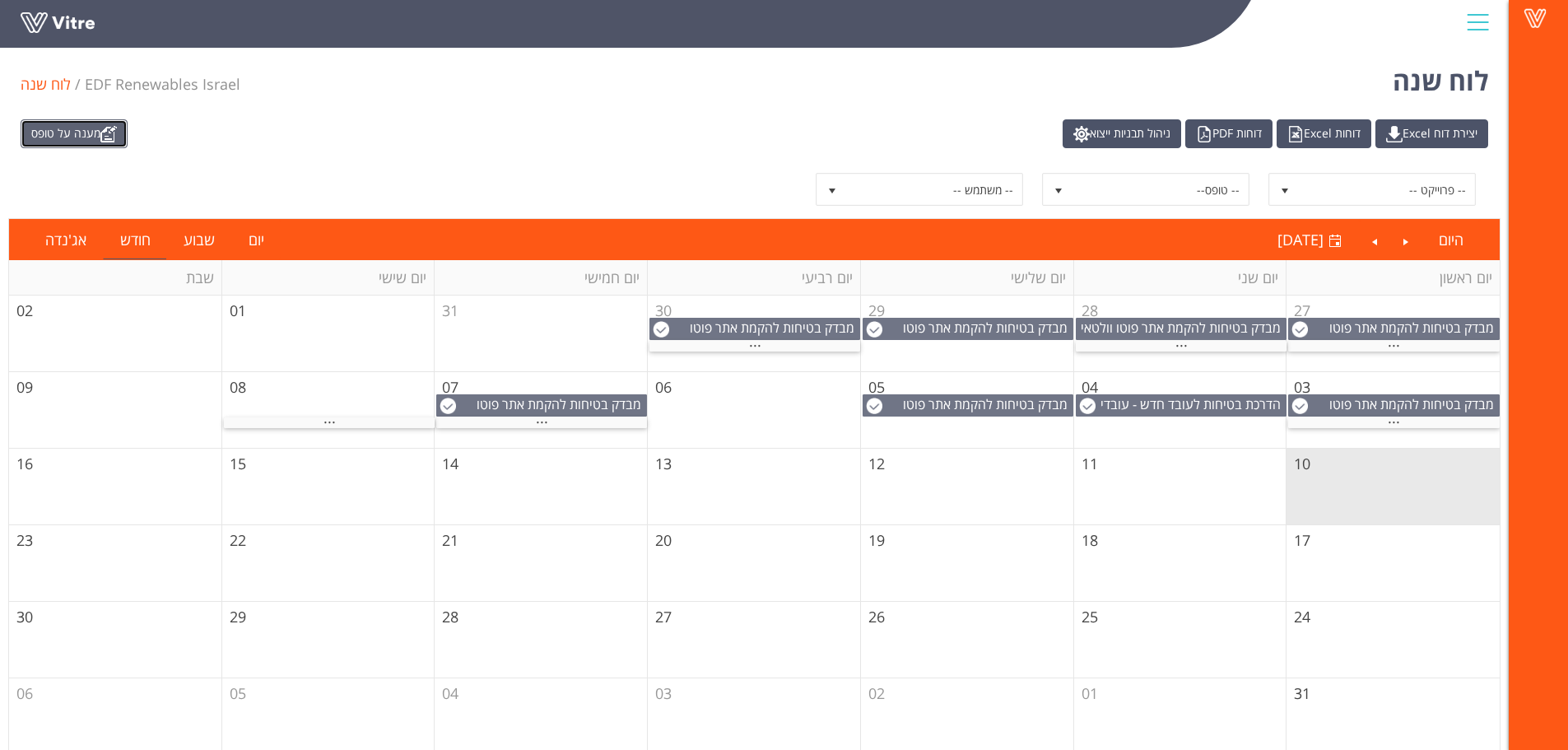
click at [57, 127] on link "מענה על טופס" at bounding box center [74, 133] width 107 height 29
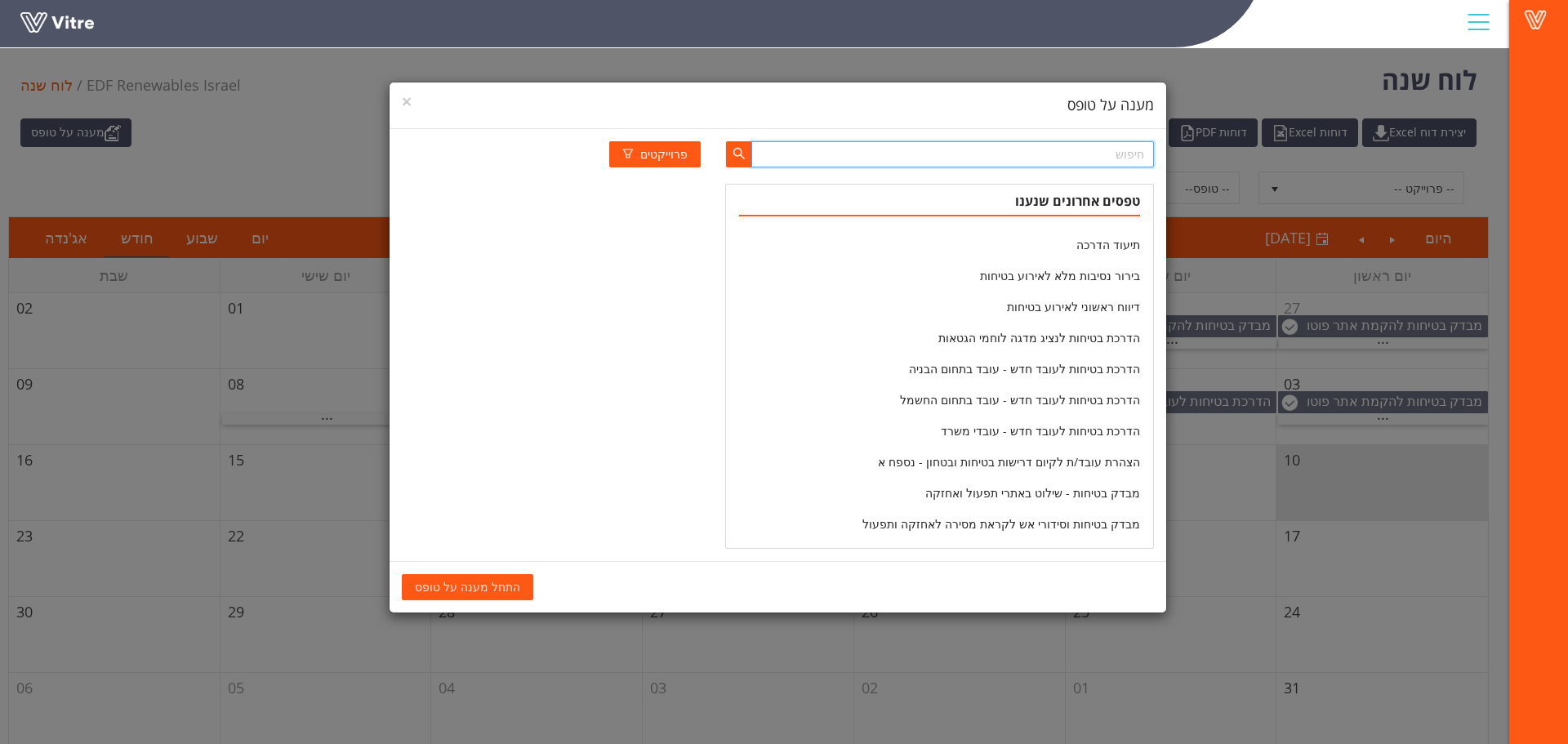
click at [1060, 160] on input "text" at bounding box center [952, 154] width 402 height 26
click at [735, 153] on icon "search" at bounding box center [738, 153] width 13 height 13
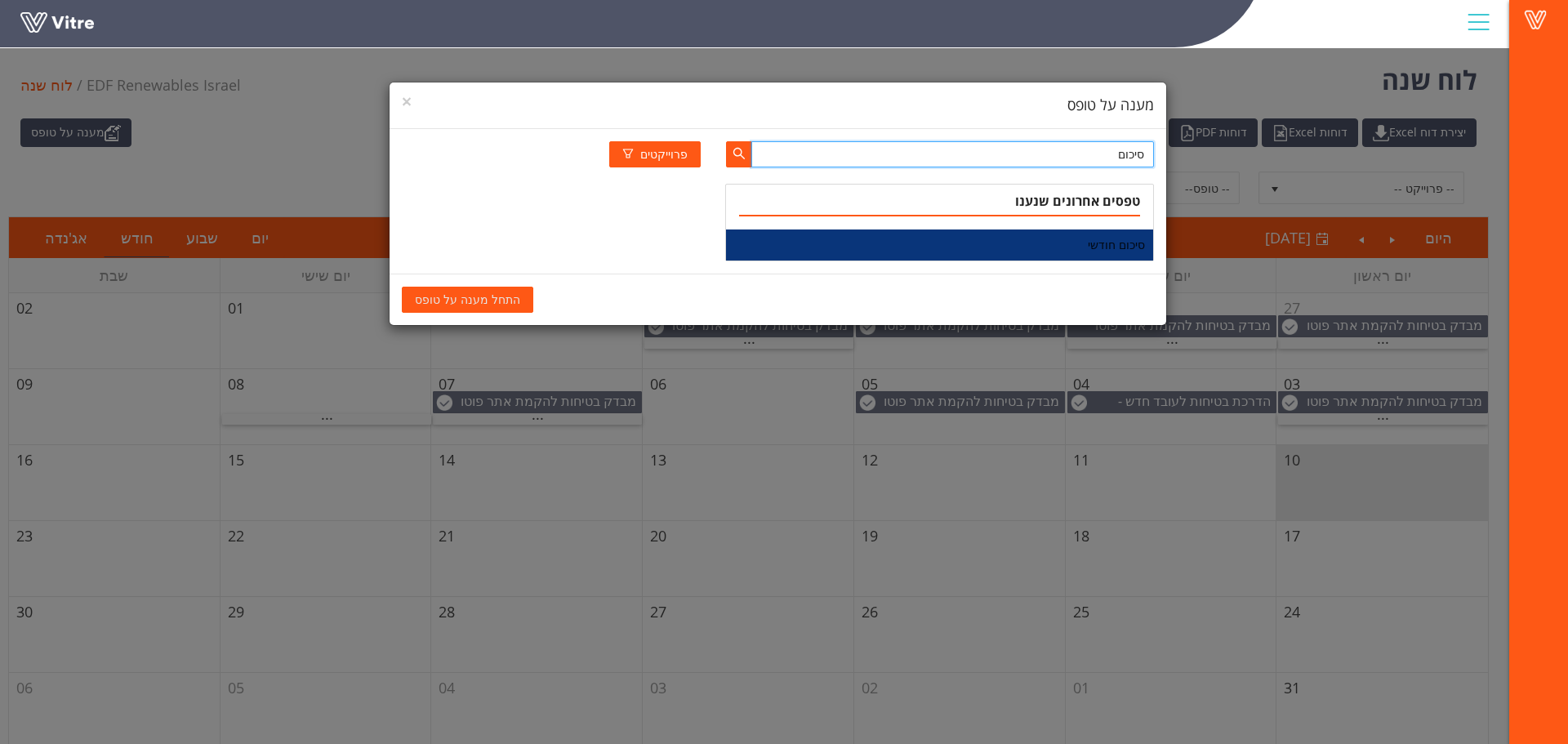
type input "סיכום"
click at [1102, 245] on li "סיכום חודשי" at bounding box center [939, 245] width 426 height 31
click at [461, 296] on span "התחל מענה על טופס" at bounding box center [467, 299] width 106 height 18
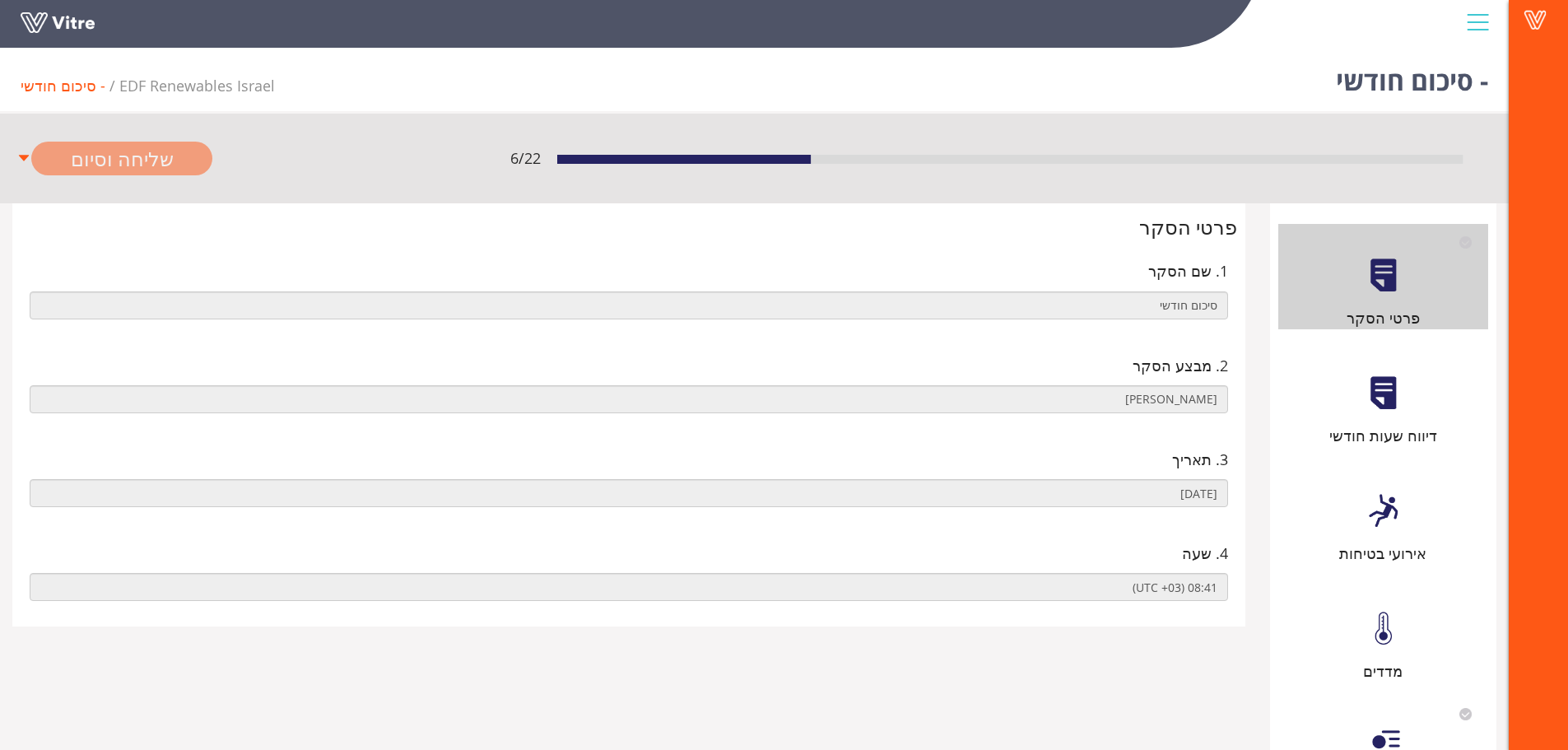
click at [1364, 403] on div at bounding box center [1383, 393] width 37 height 37
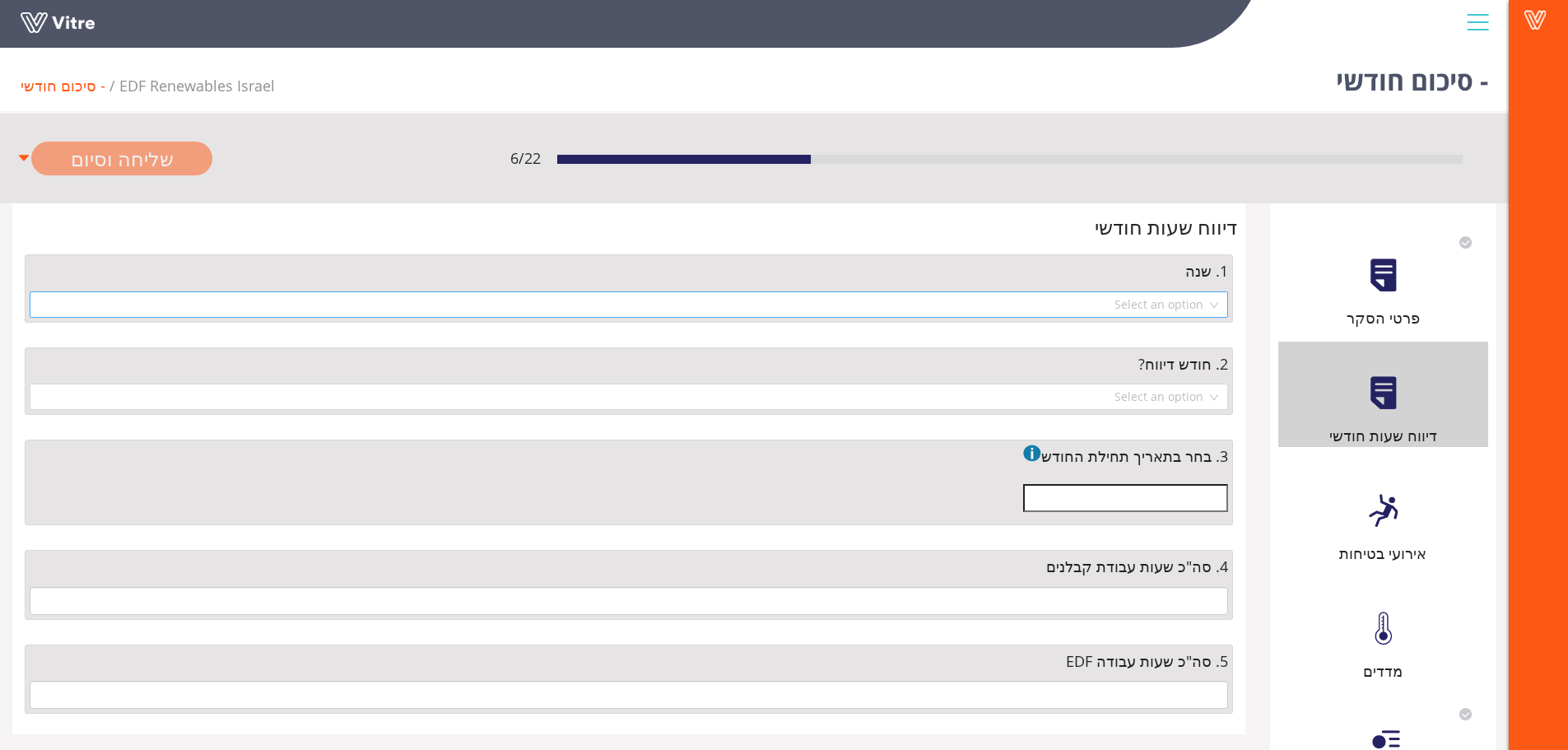
click at [1004, 294] on input "search" at bounding box center [622, 305] width 1167 height 25
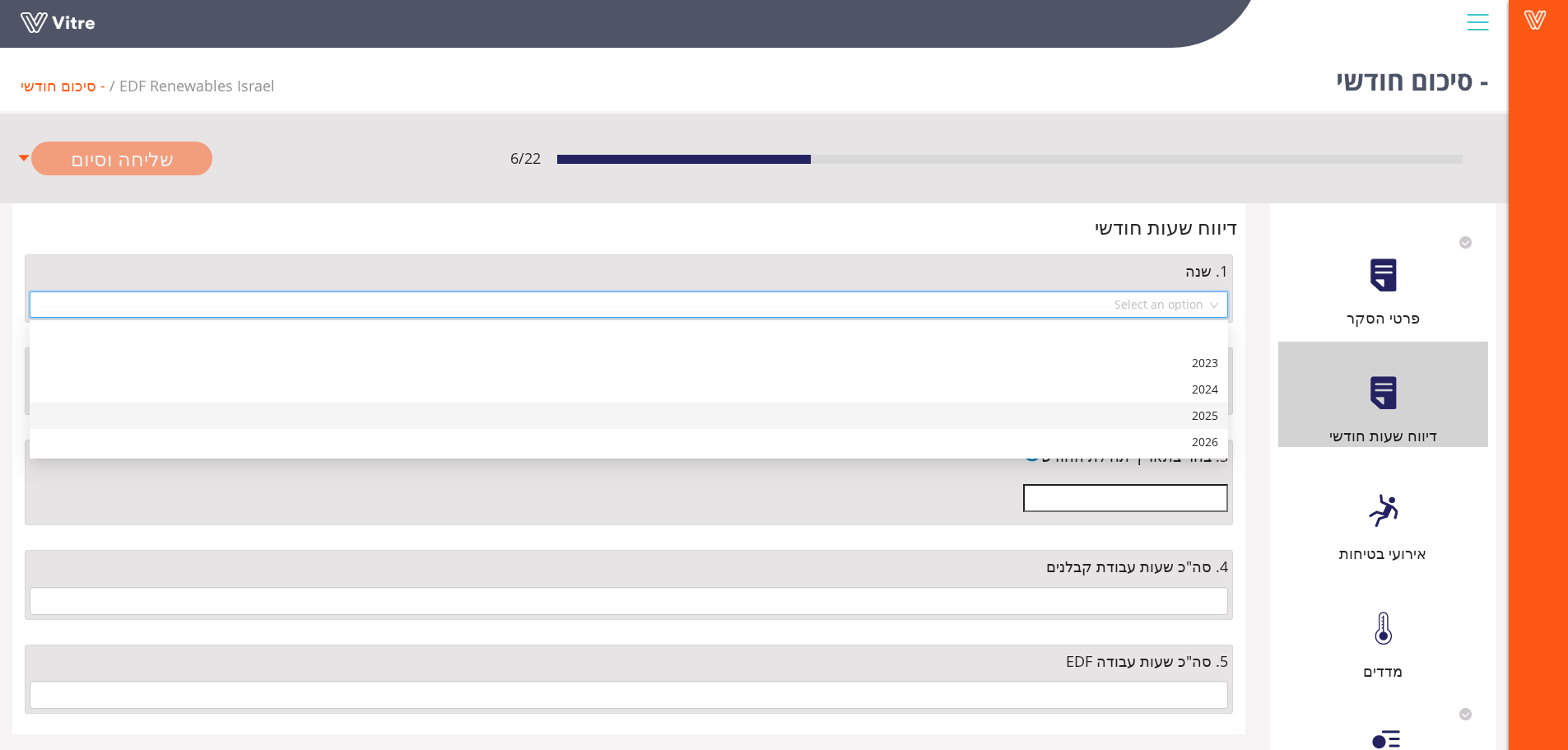
click at [1054, 423] on div "2025" at bounding box center [628, 416] width 1178 height 18
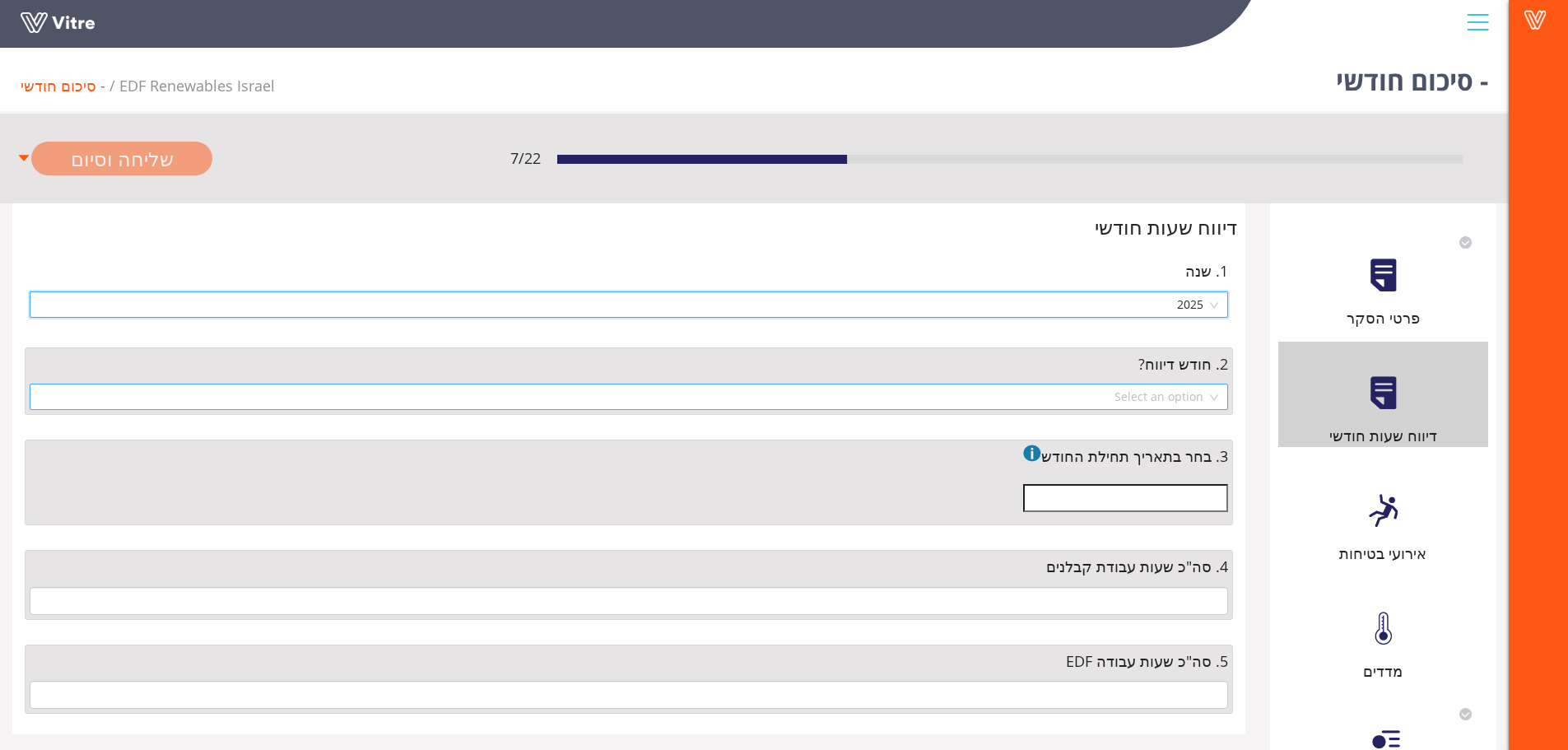
click at [1052, 393] on input "search" at bounding box center [622, 396] width 1167 height 25
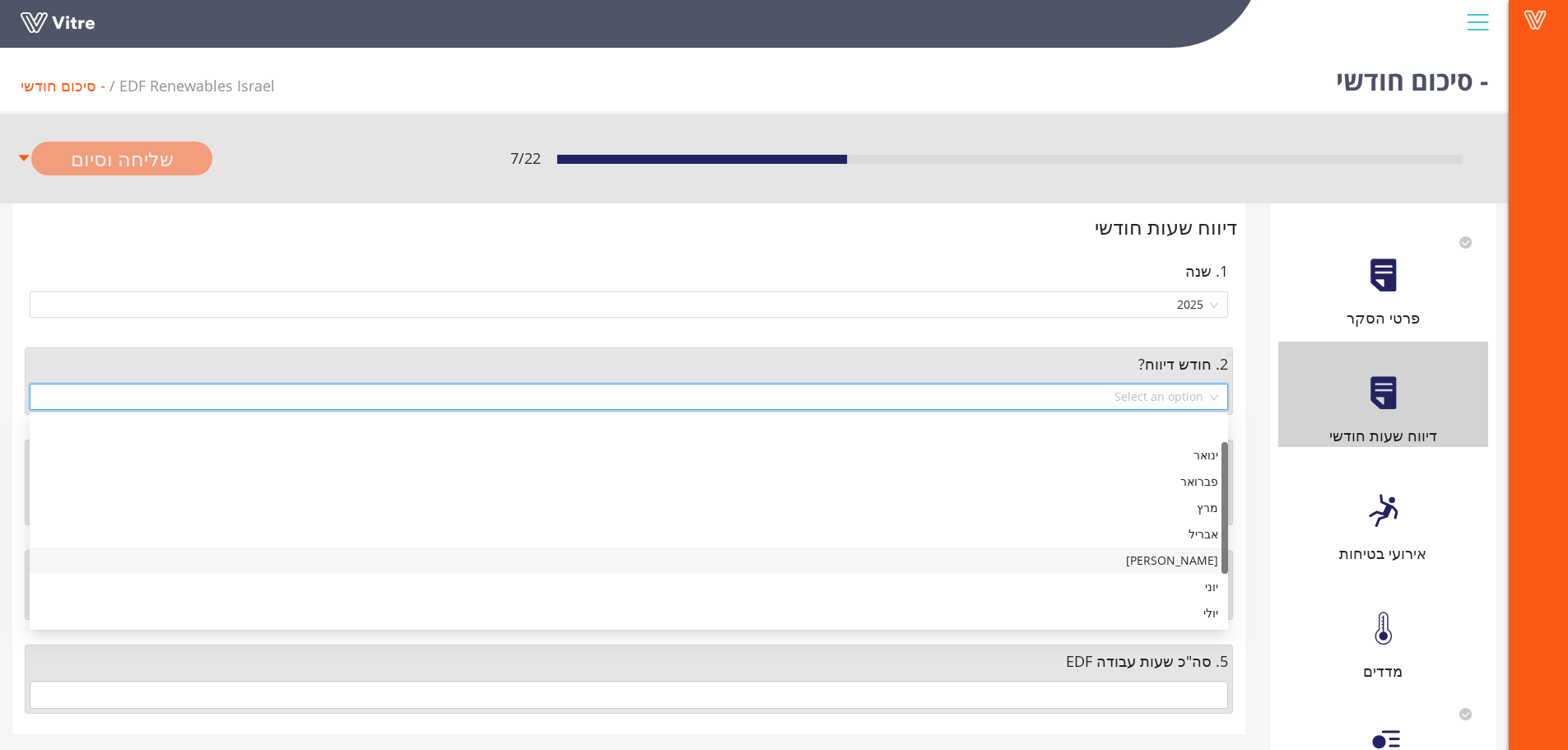
scroll to position [62, 0]
click at [1208, 553] on div "יולי" at bounding box center [628, 552] width 1178 height 18
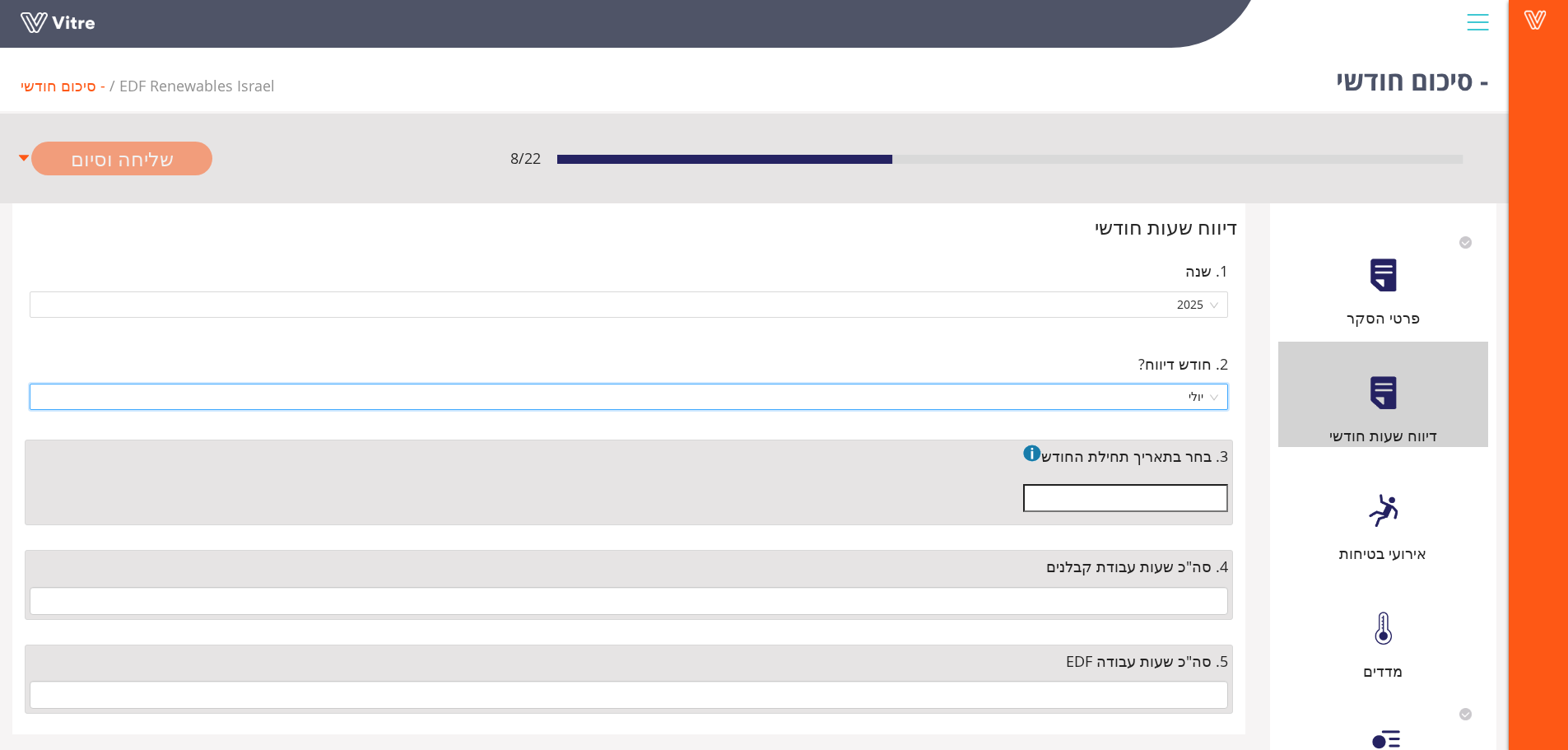
click at [1121, 494] on input "text" at bounding box center [1126, 498] width 205 height 28
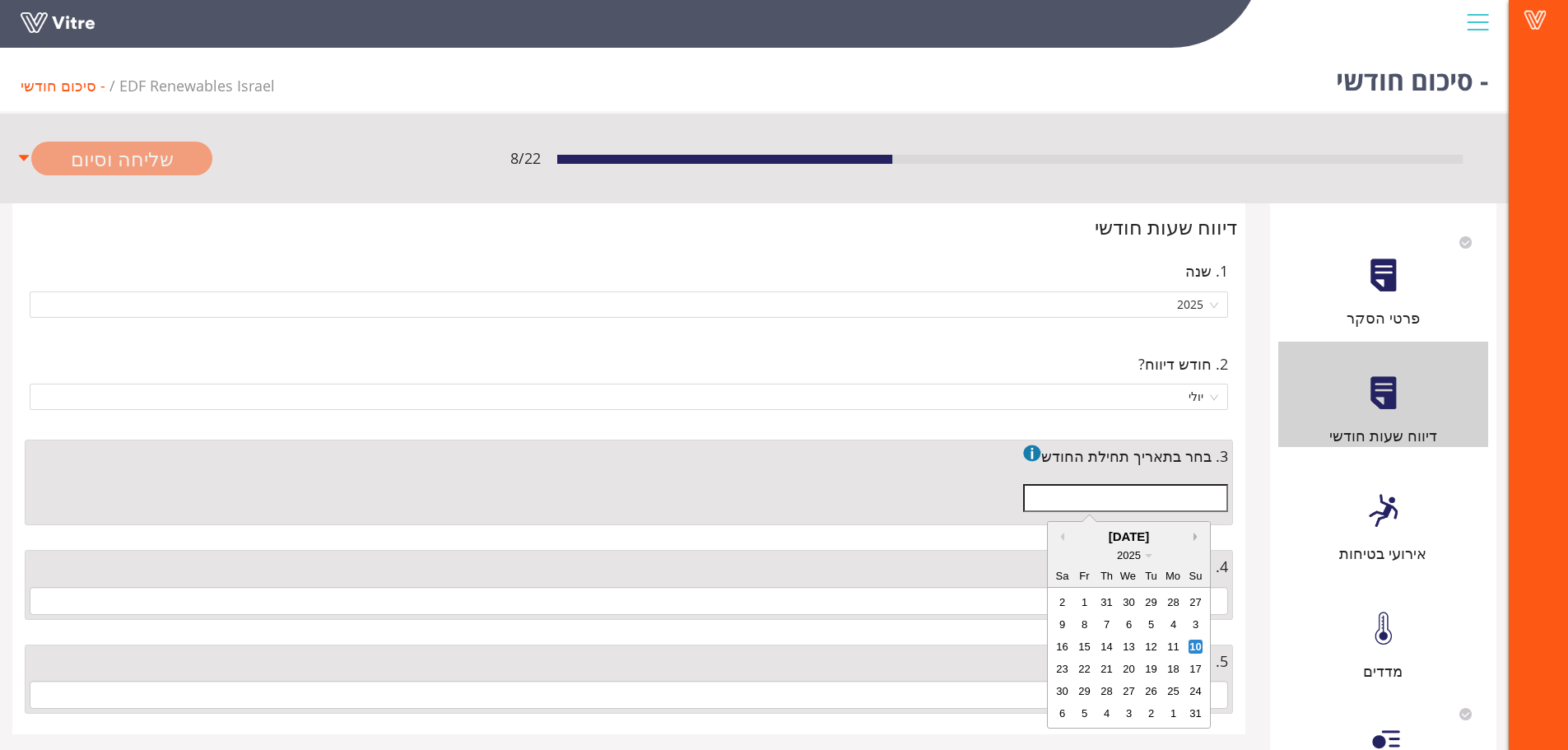
click at [1193, 534] on button "Next month" at bounding box center [1197, 537] width 8 height 8
click at [1063, 529] on div "10/09/2025" at bounding box center [1129, 537] width 163 height 20
click at [1060, 536] on button "Previous Month" at bounding box center [1060, 537] width 8 height 8
click at [1059, 536] on button "Previous Month" at bounding box center [1060, 537] width 8 height 8
click at [1156, 600] on div "1" at bounding box center [1150, 602] width 14 height 14
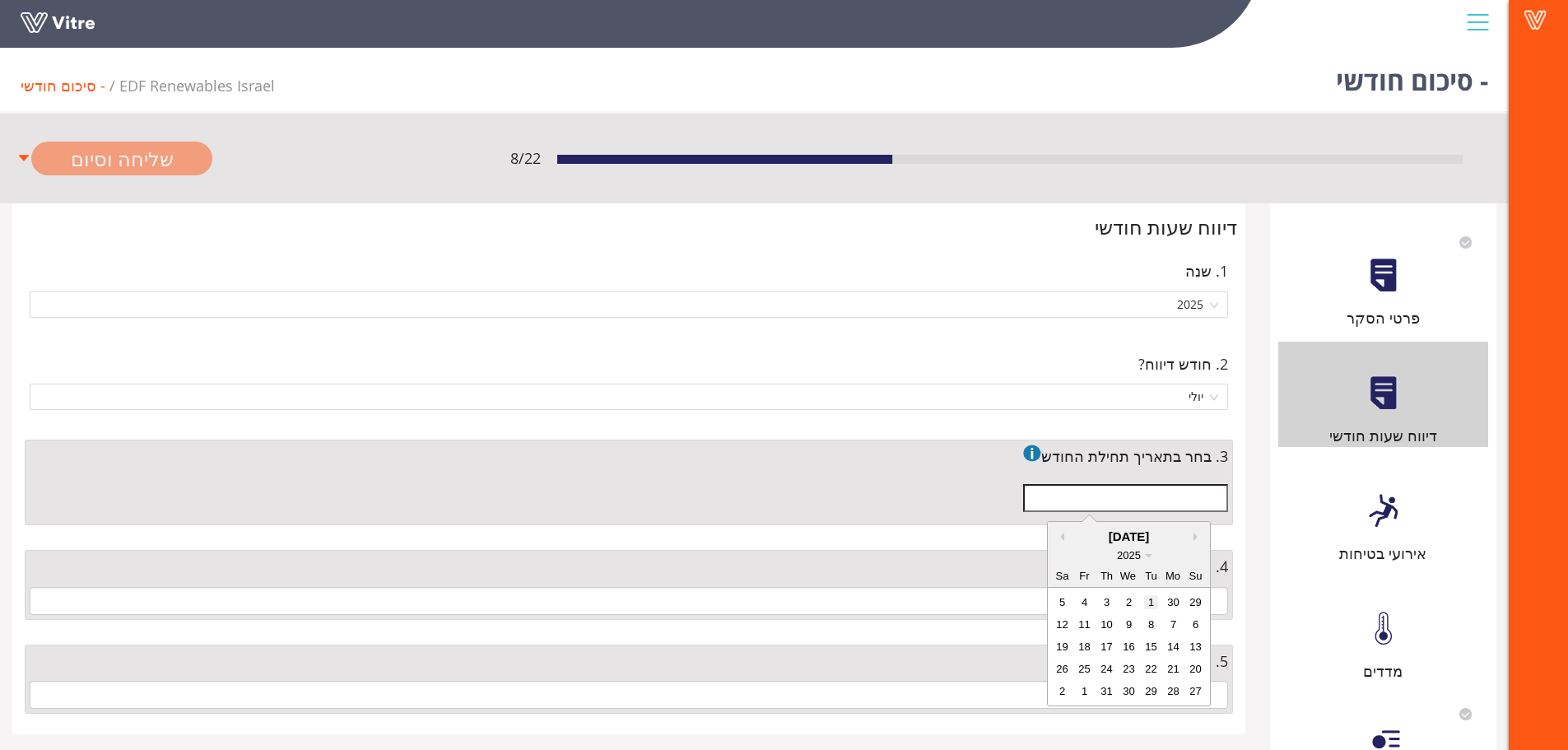
type input "01/07/2025"
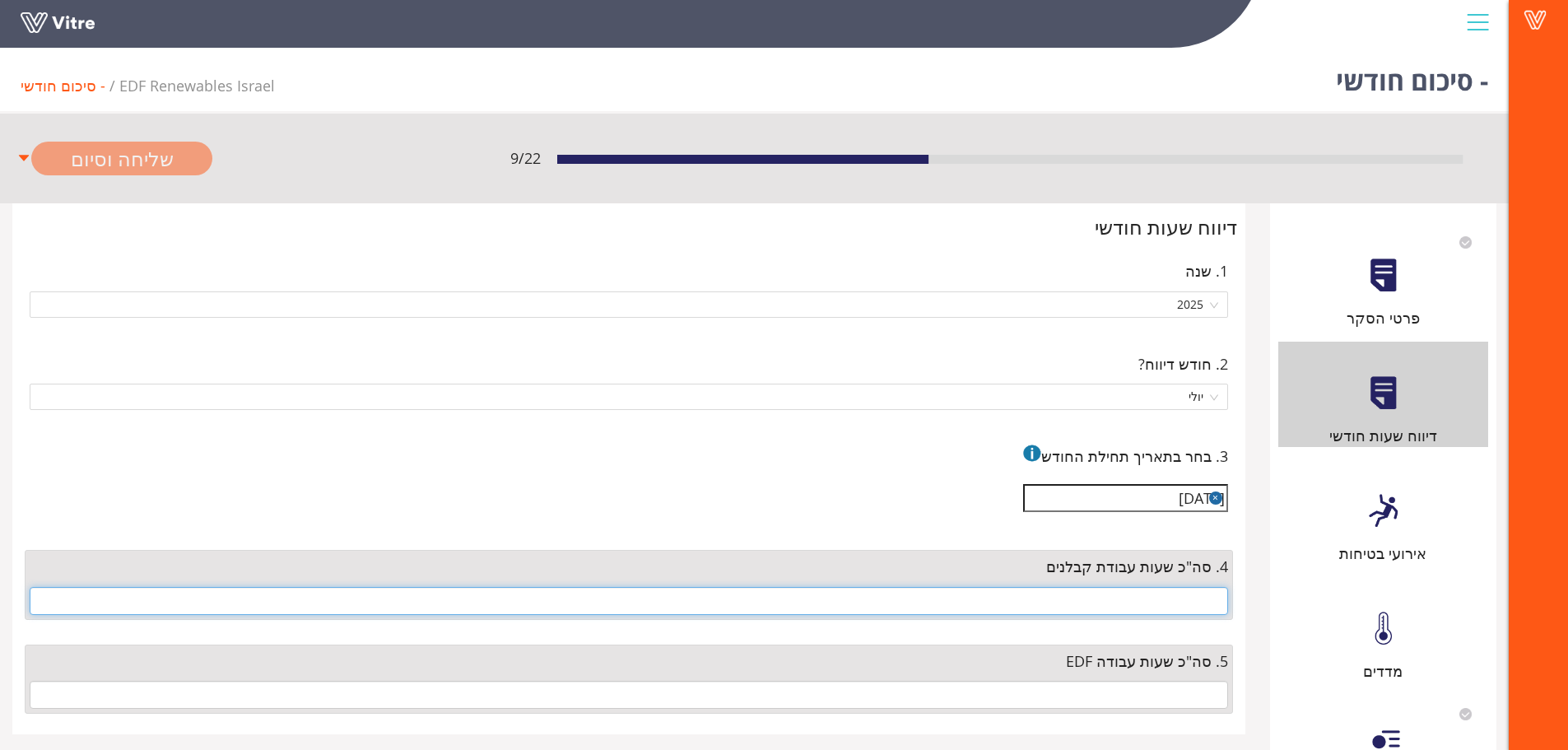
click at [1128, 600] on input "text" at bounding box center [628, 601] width 1198 height 28
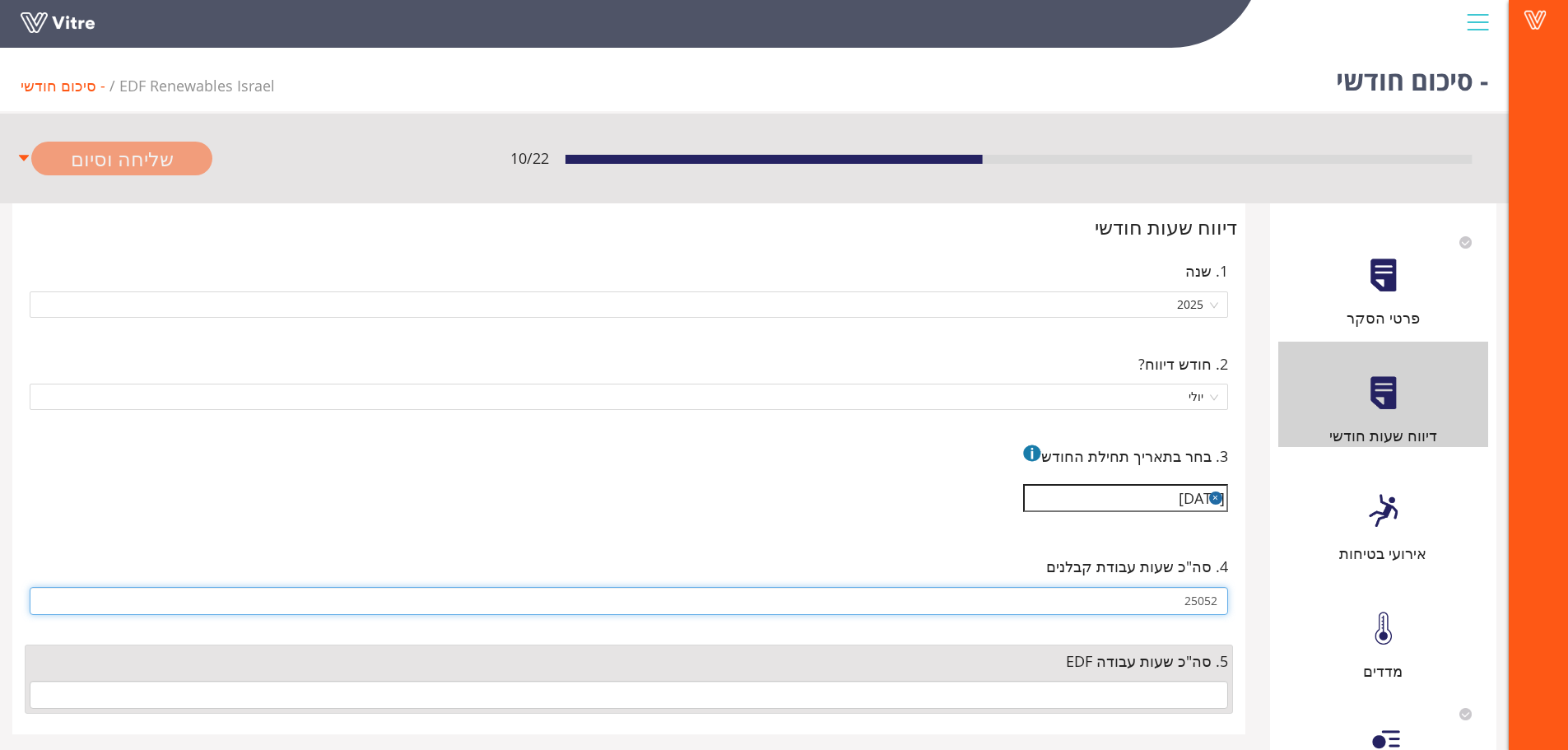
type input "25052"
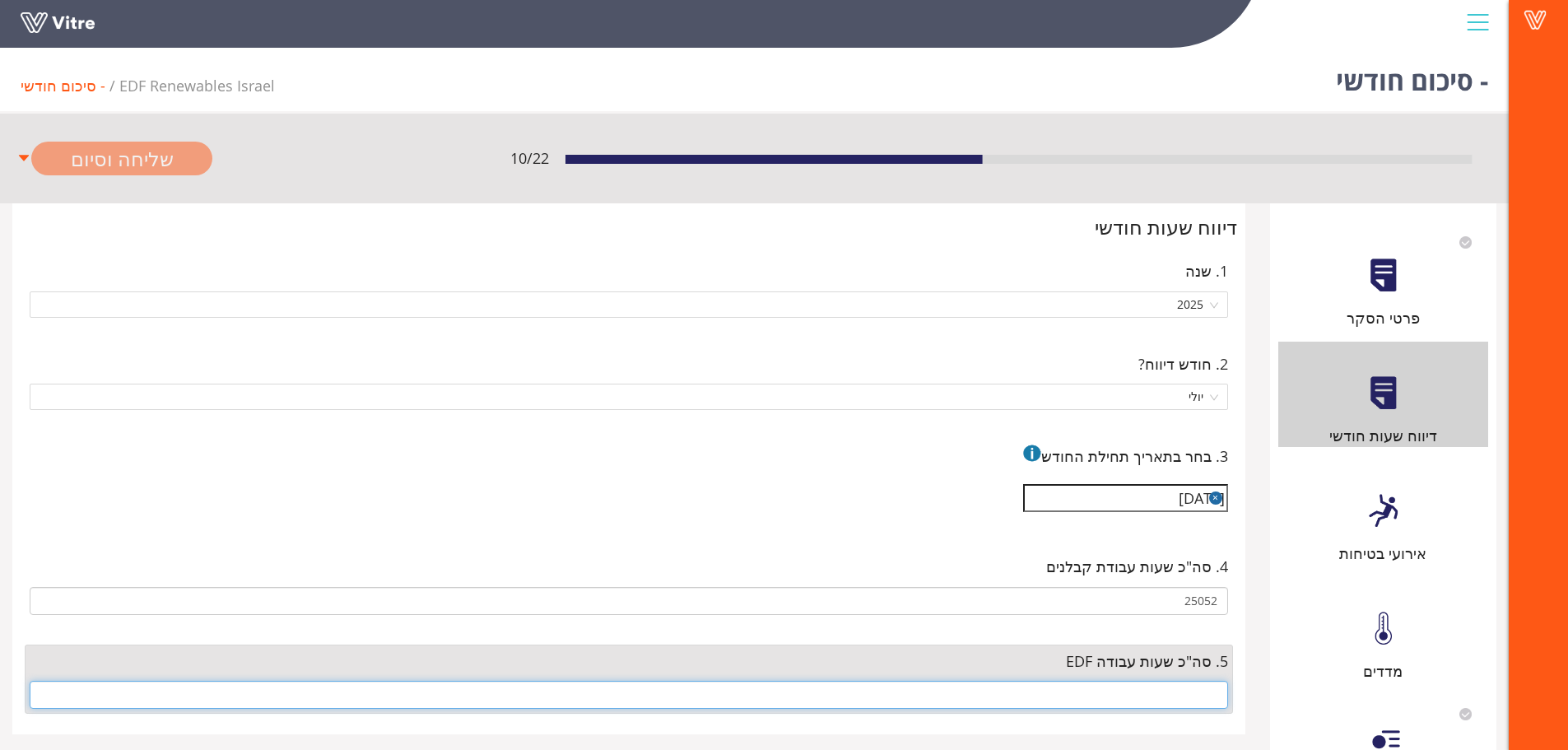
click at [1175, 698] on input "text" at bounding box center [628, 695] width 1198 height 28
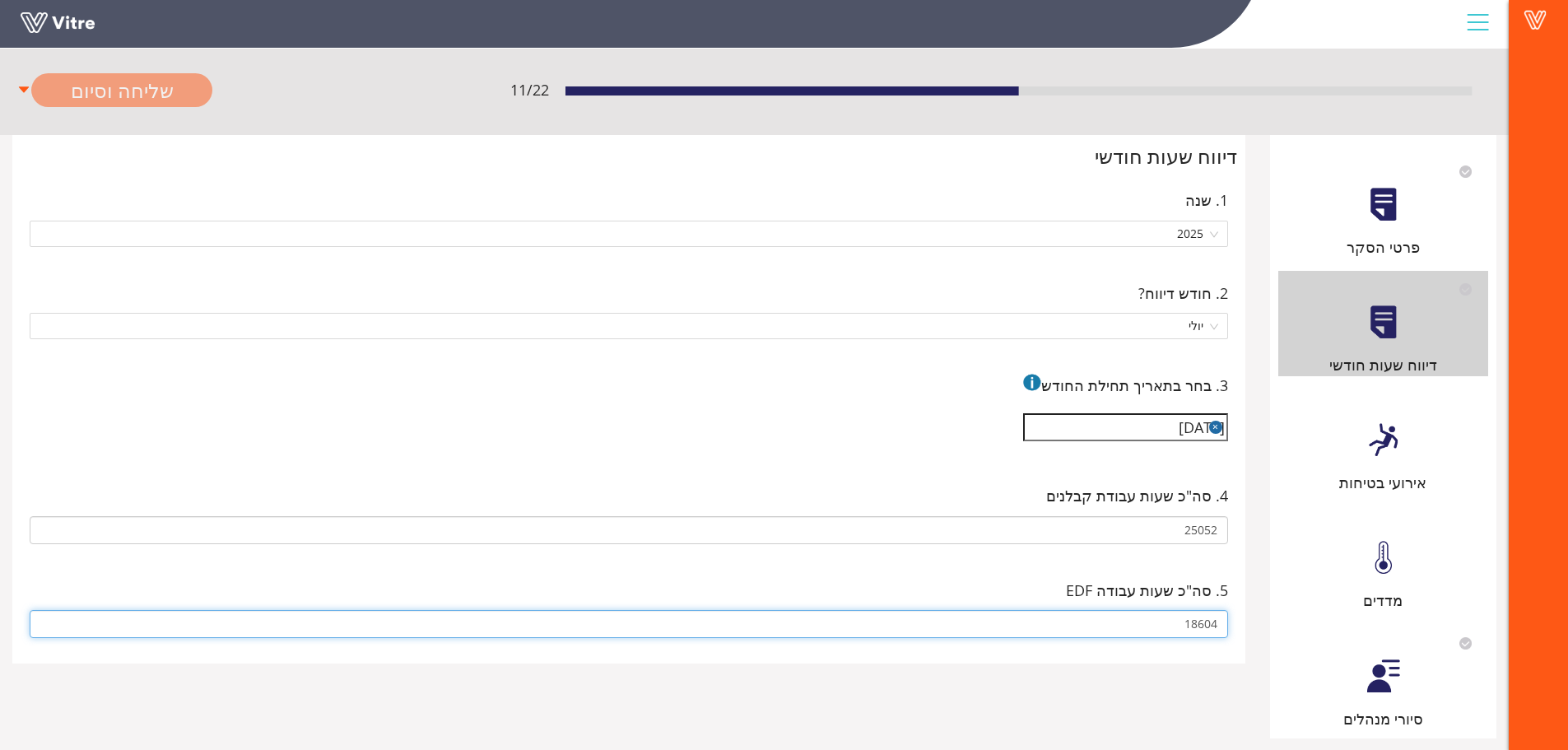
scroll to position [101, 0]
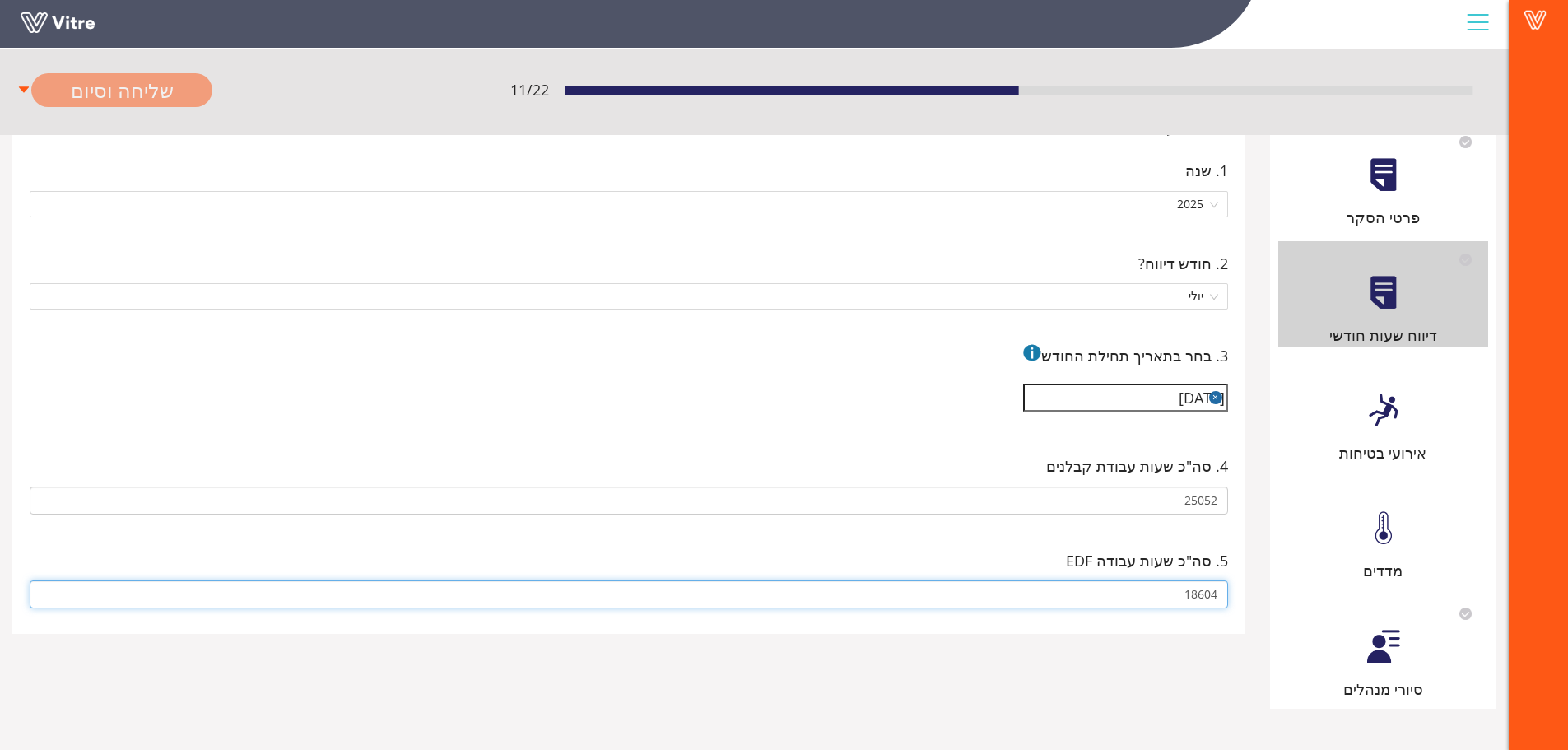
type input "18604"
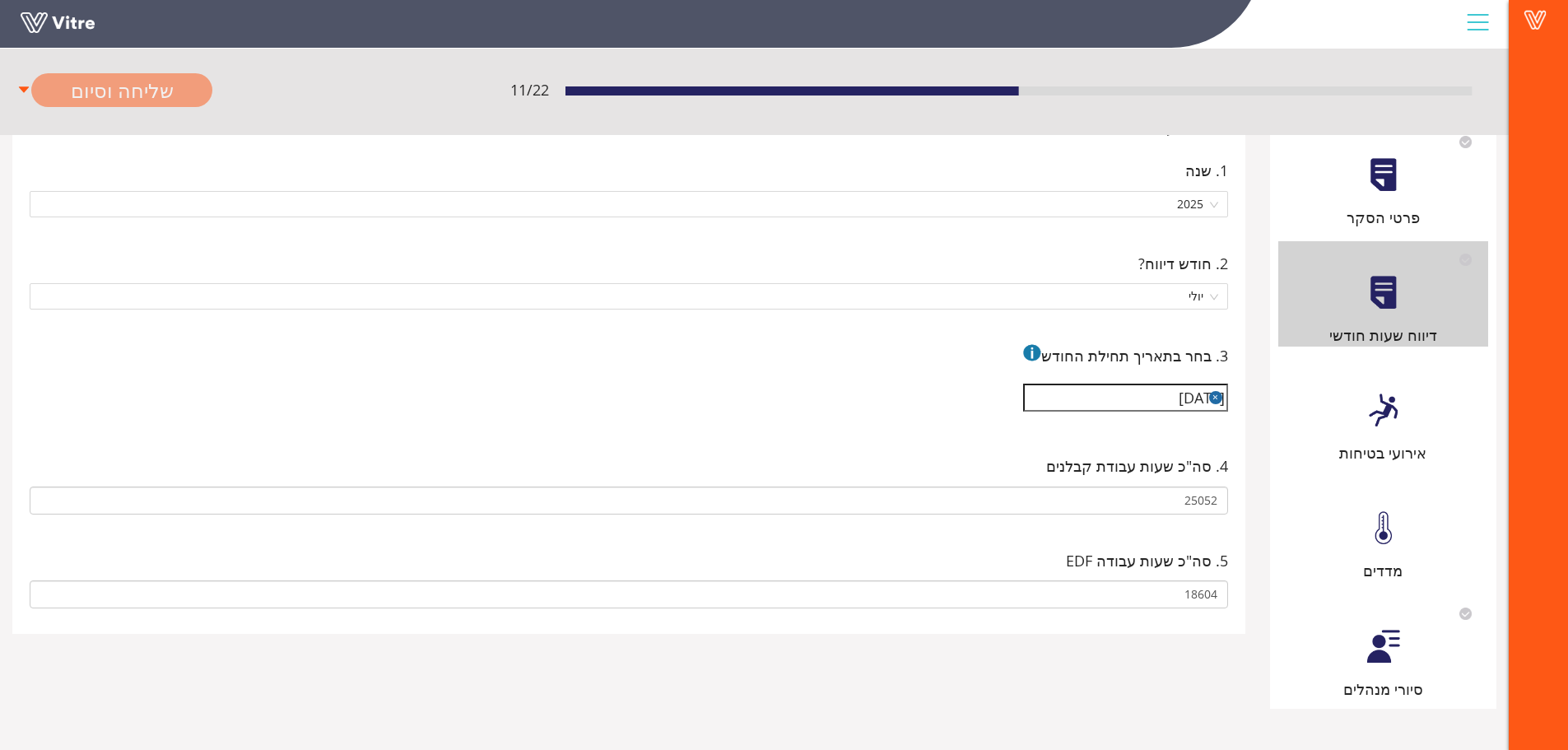
click at [1363, 417] on div "אירועי בטיחות" at bounding box center [1382, 411] width 210 height 105
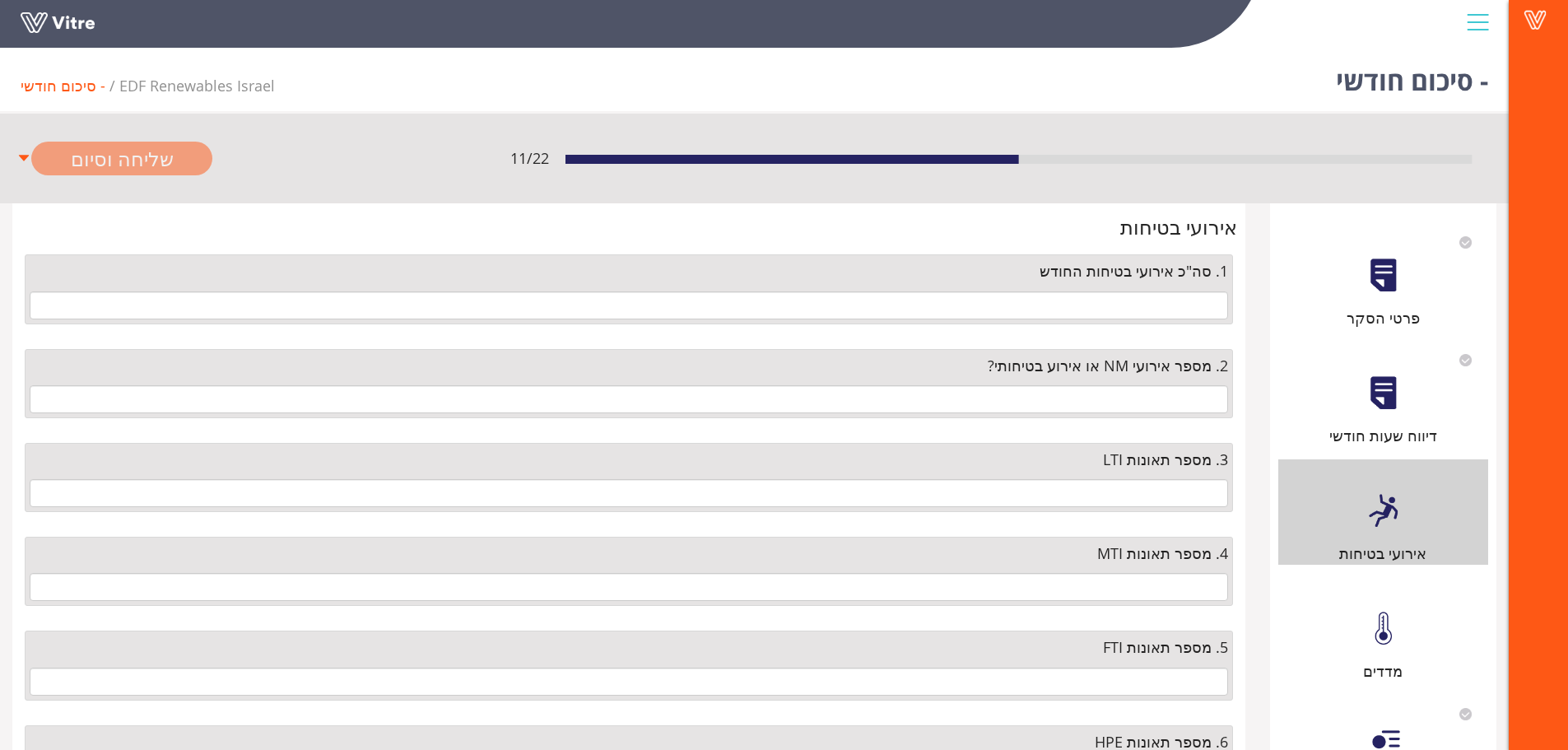
click at [1375, 344] on div "דיווח שעות חודשי" at bounding box center [1382, 394] width 210 height 105
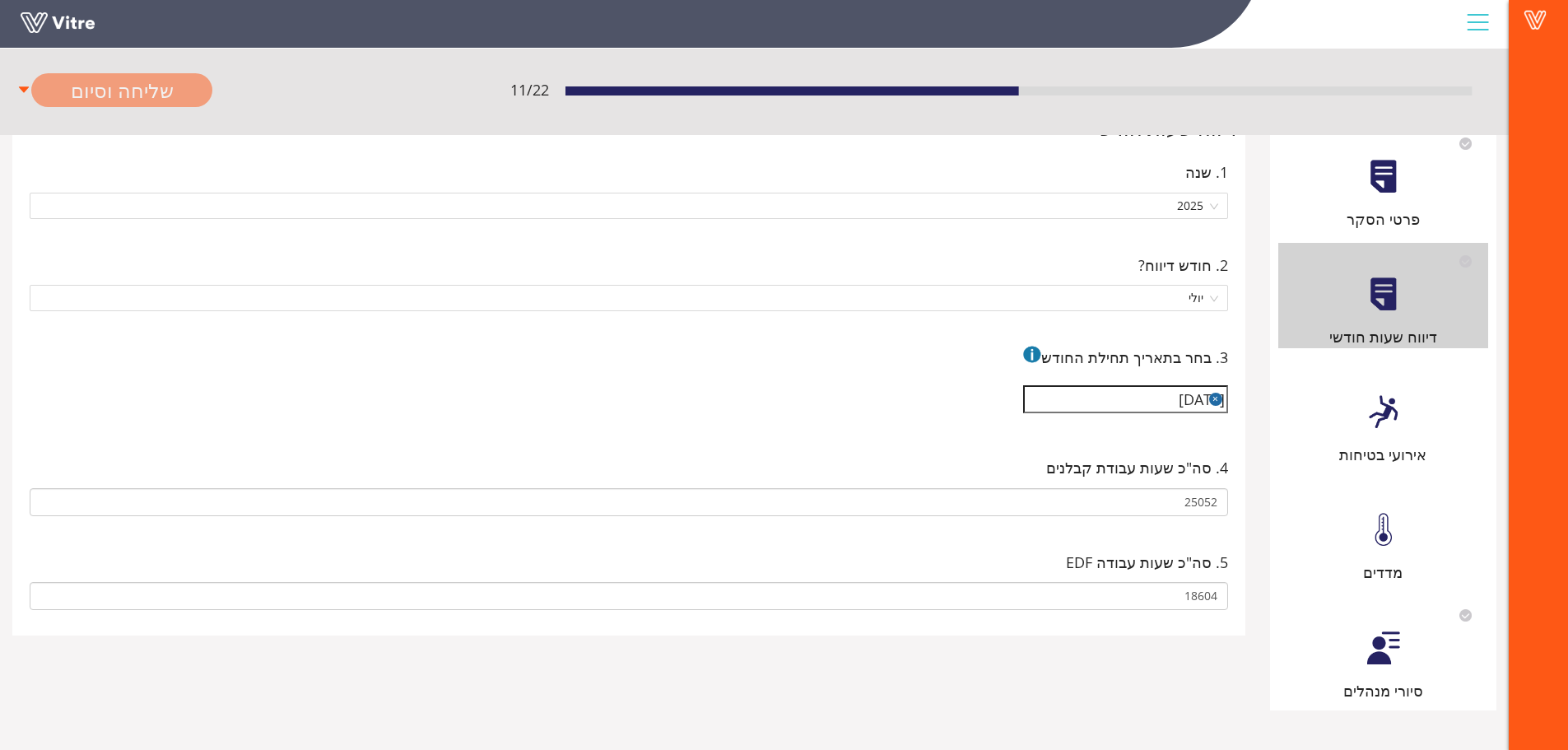
scroll to position [101, 0]
click at [1417, 408] on div "אירועי בטיחות" at bounding box center [1382, 411] width 210 height 105
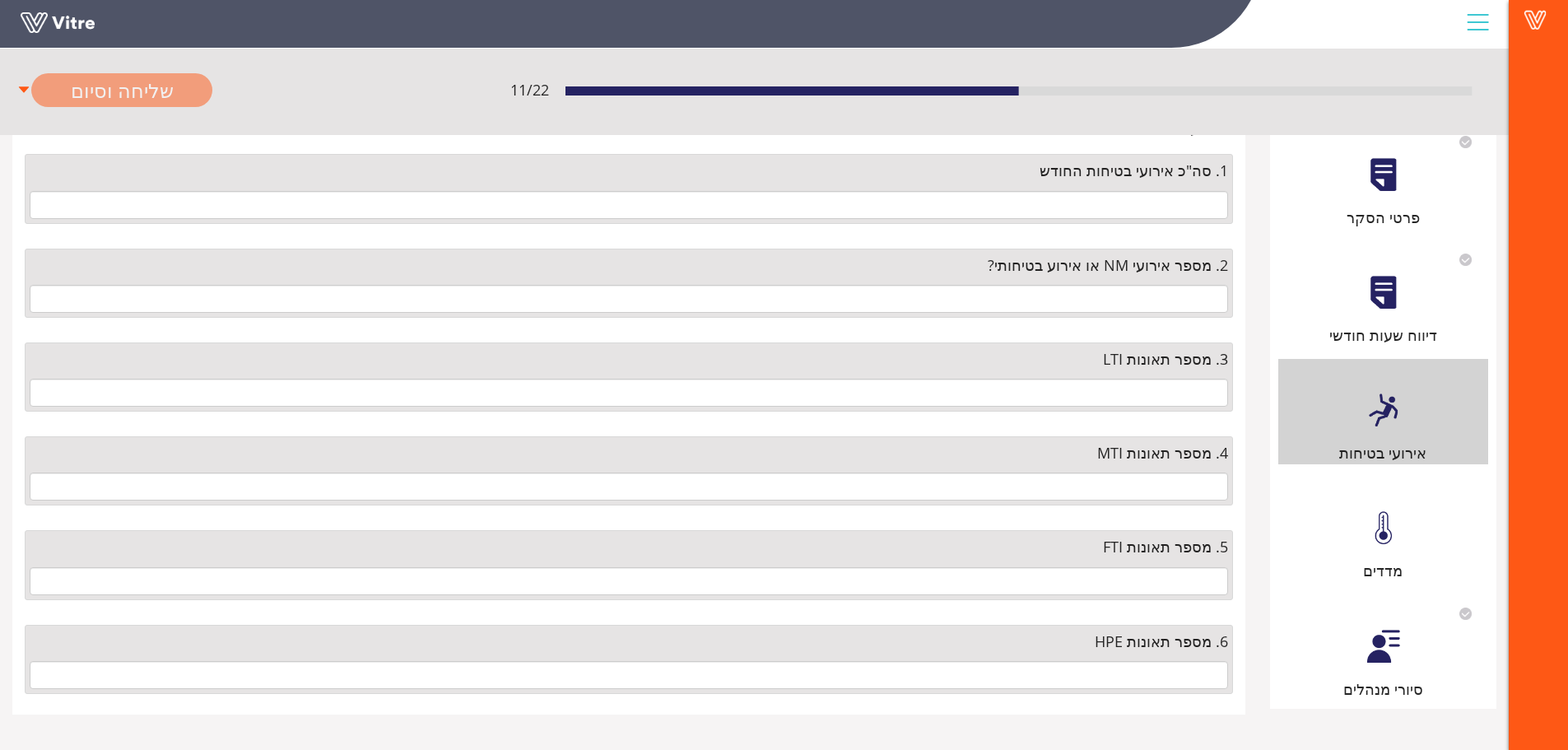
scroll to position [0, 0]
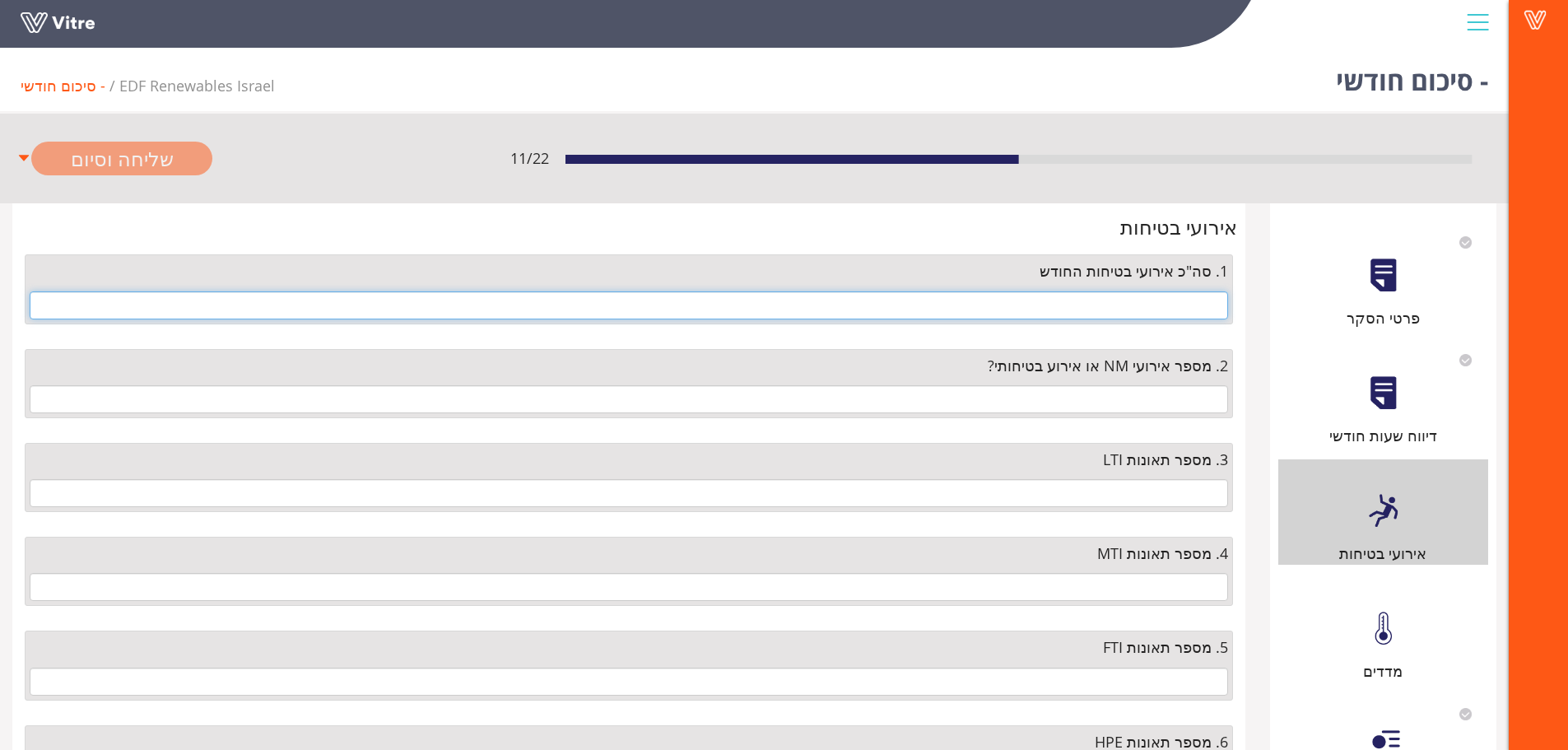
click at [1168, 305] on input "text" at bounding box center [628, 306] width 1198 height 28
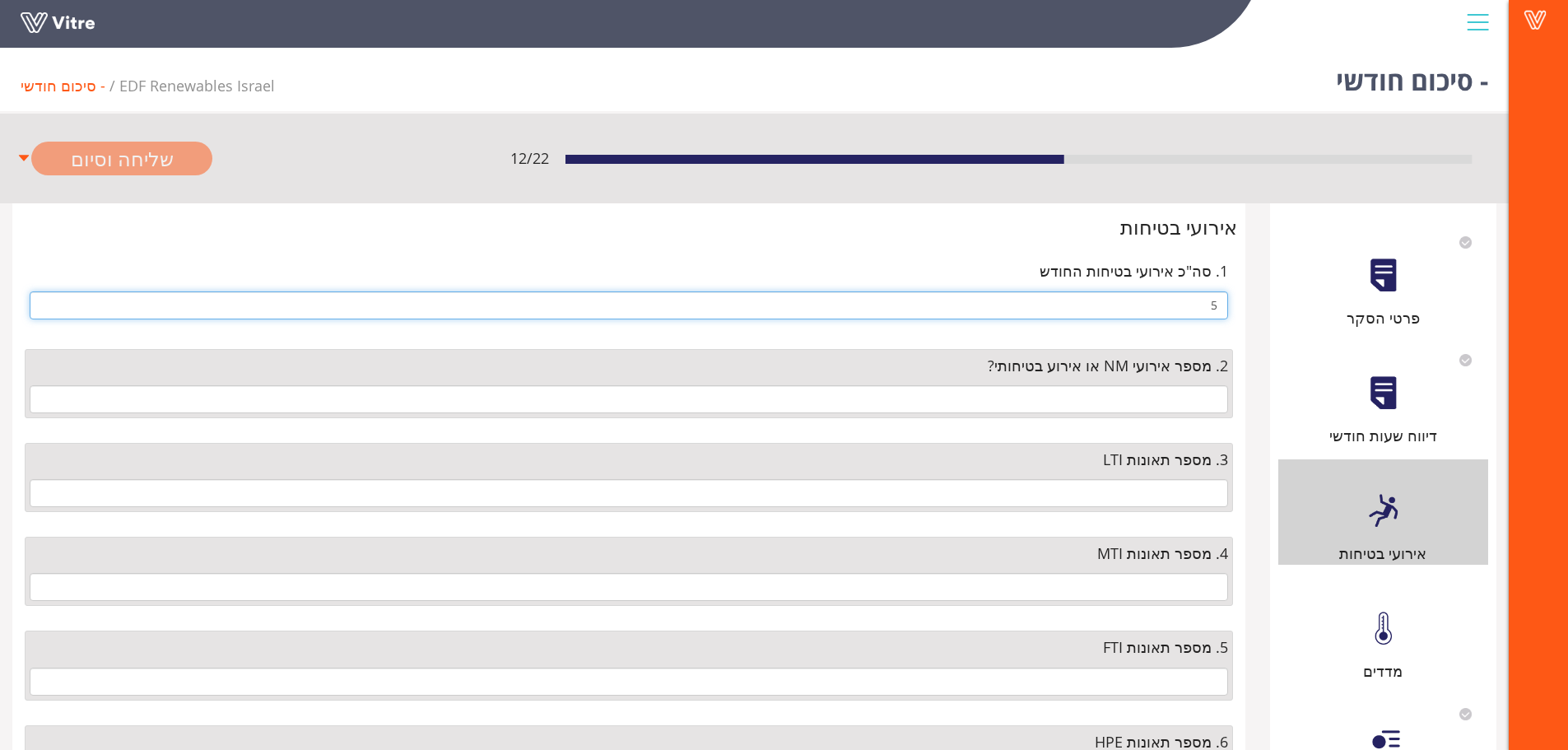
type input "5"
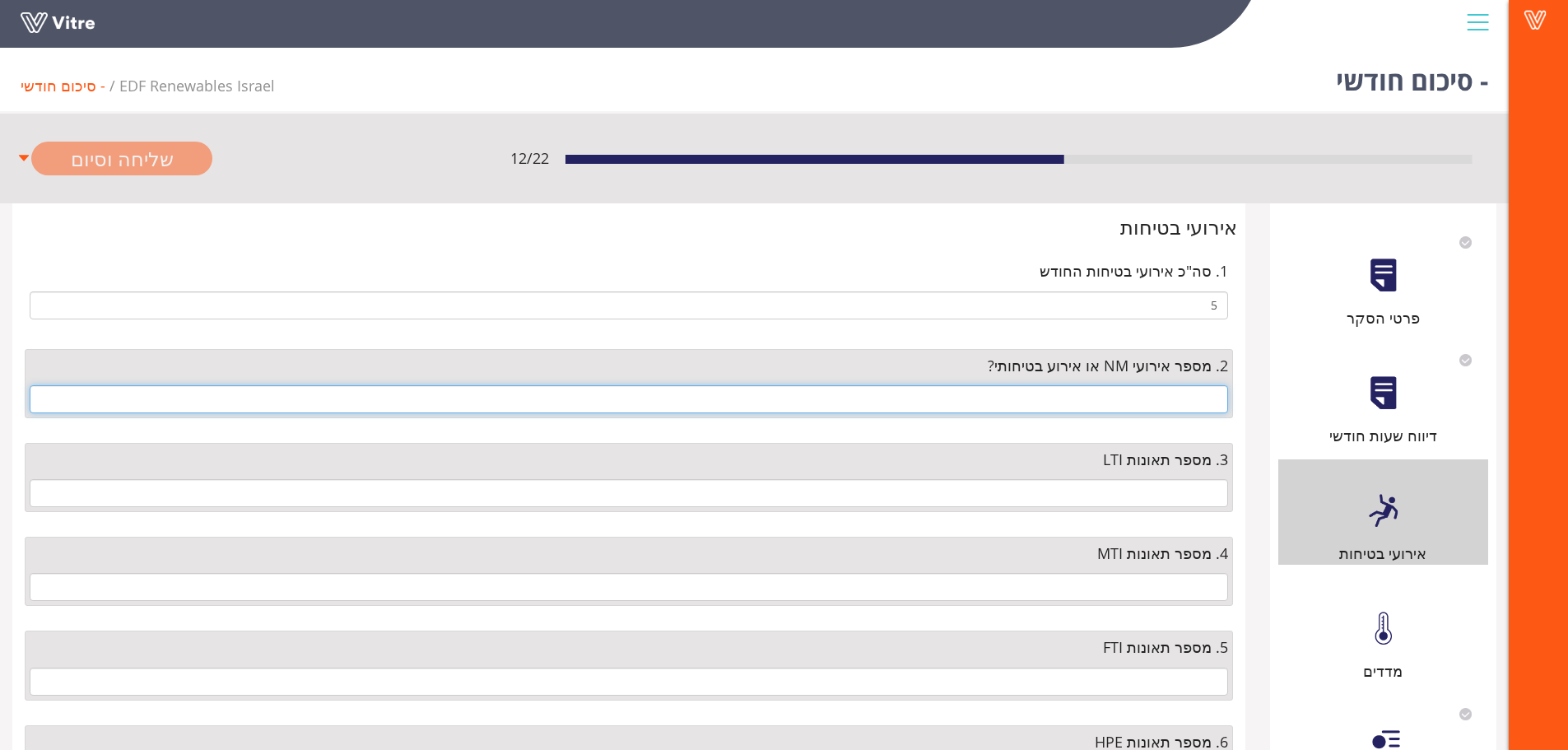
click at [1199, 404] on input "text" at bounding box center [628, 399] width 1198 height 28
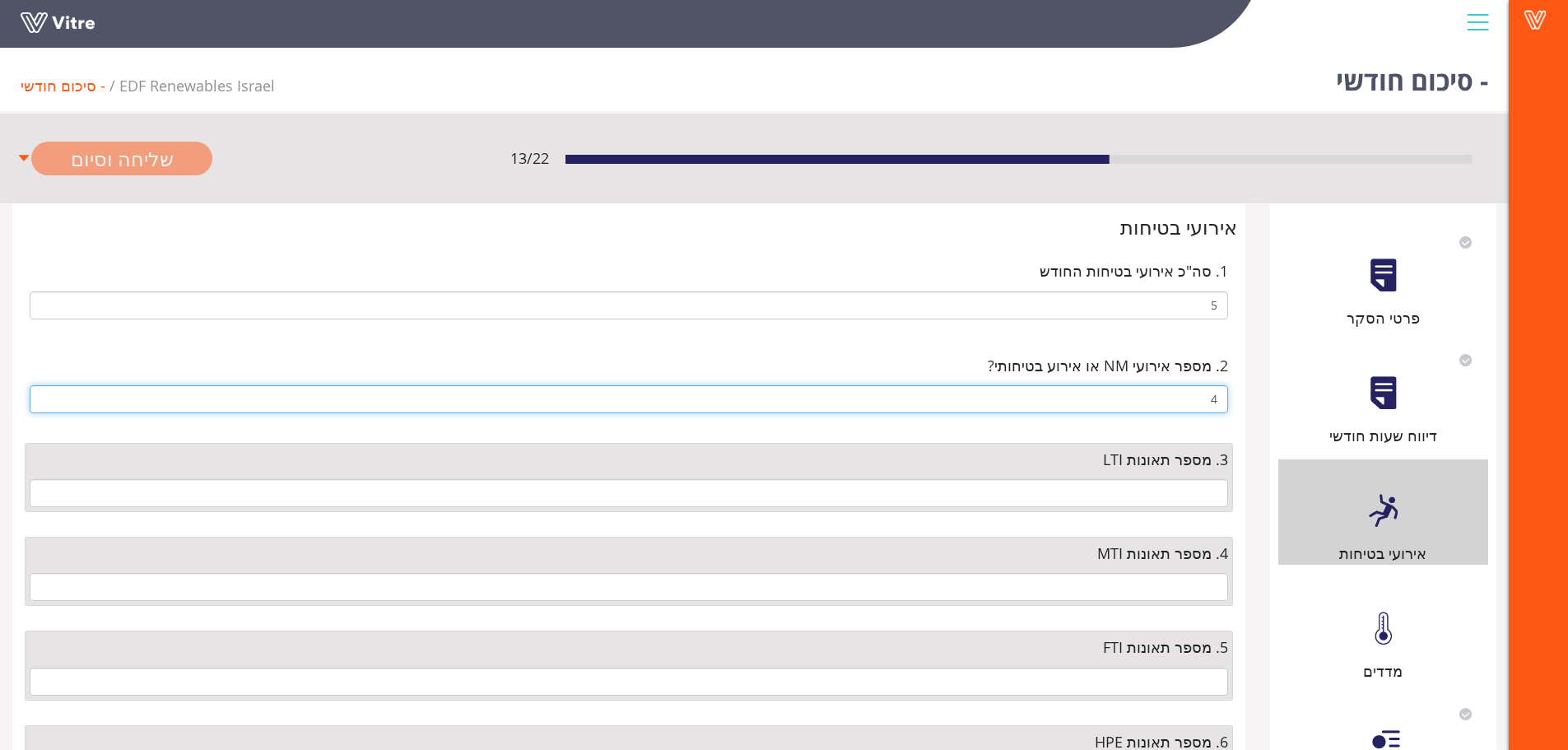
type input "4"
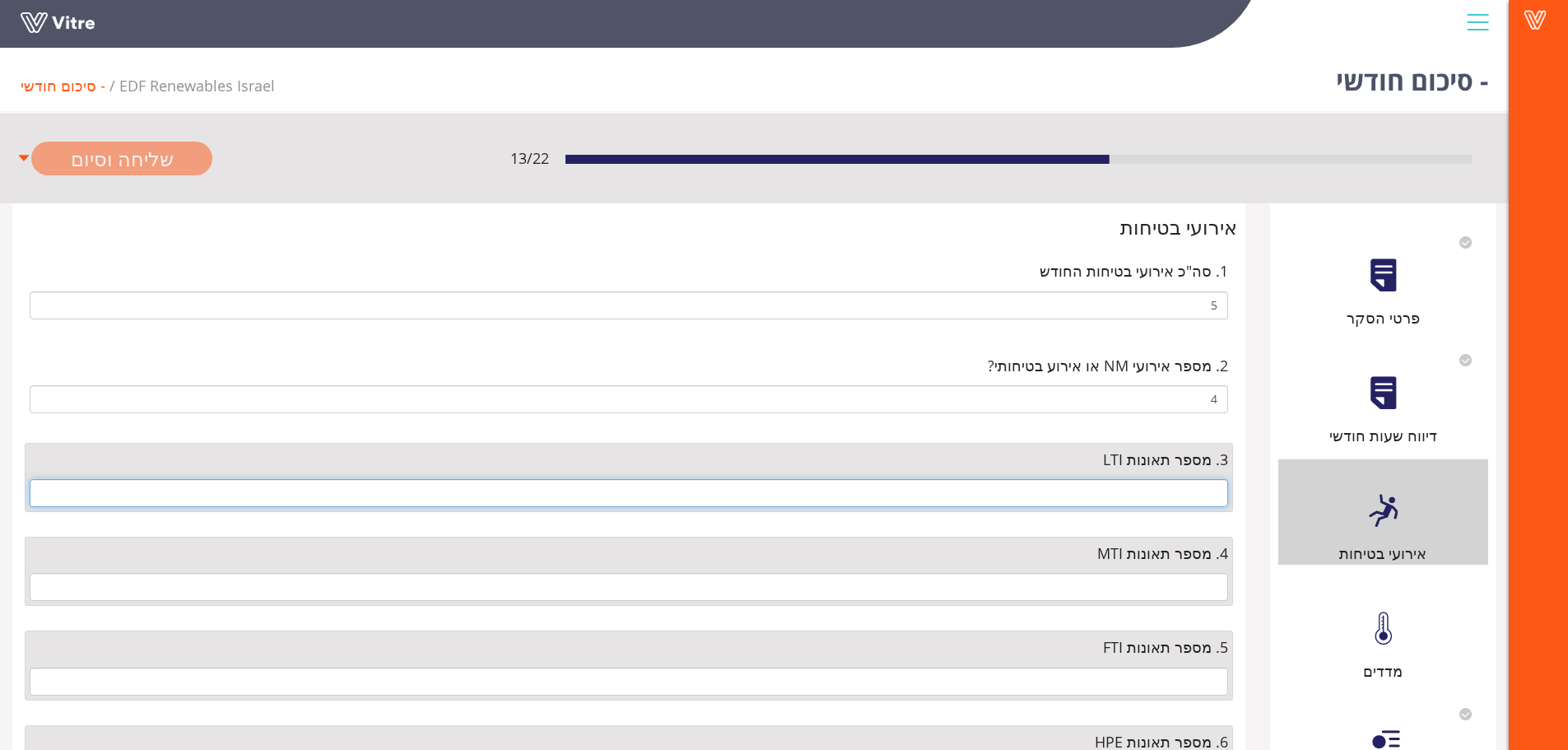
click at [1203, 488] on input "text" at bounding box center [628, 493] width 1198 height 28
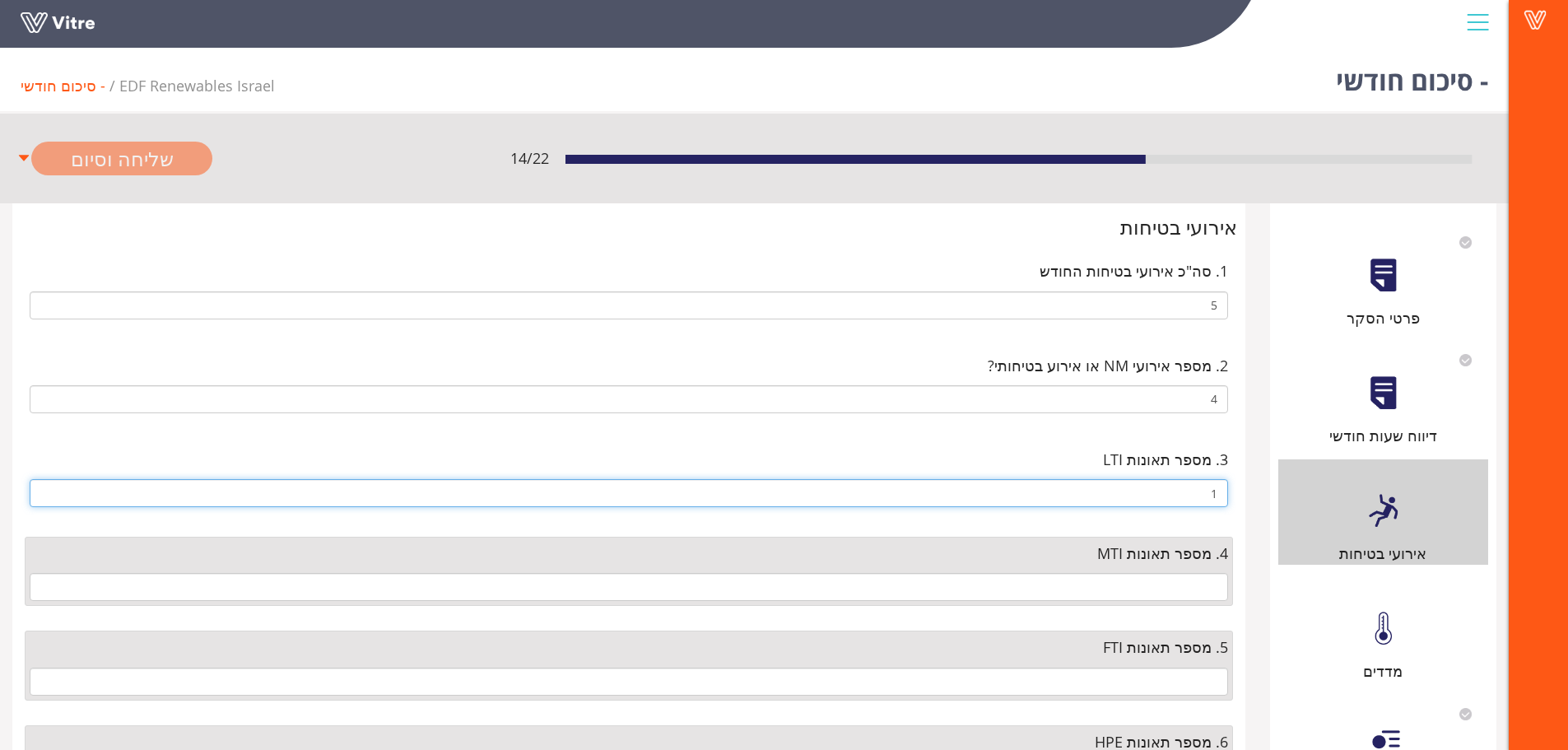
type input "1"
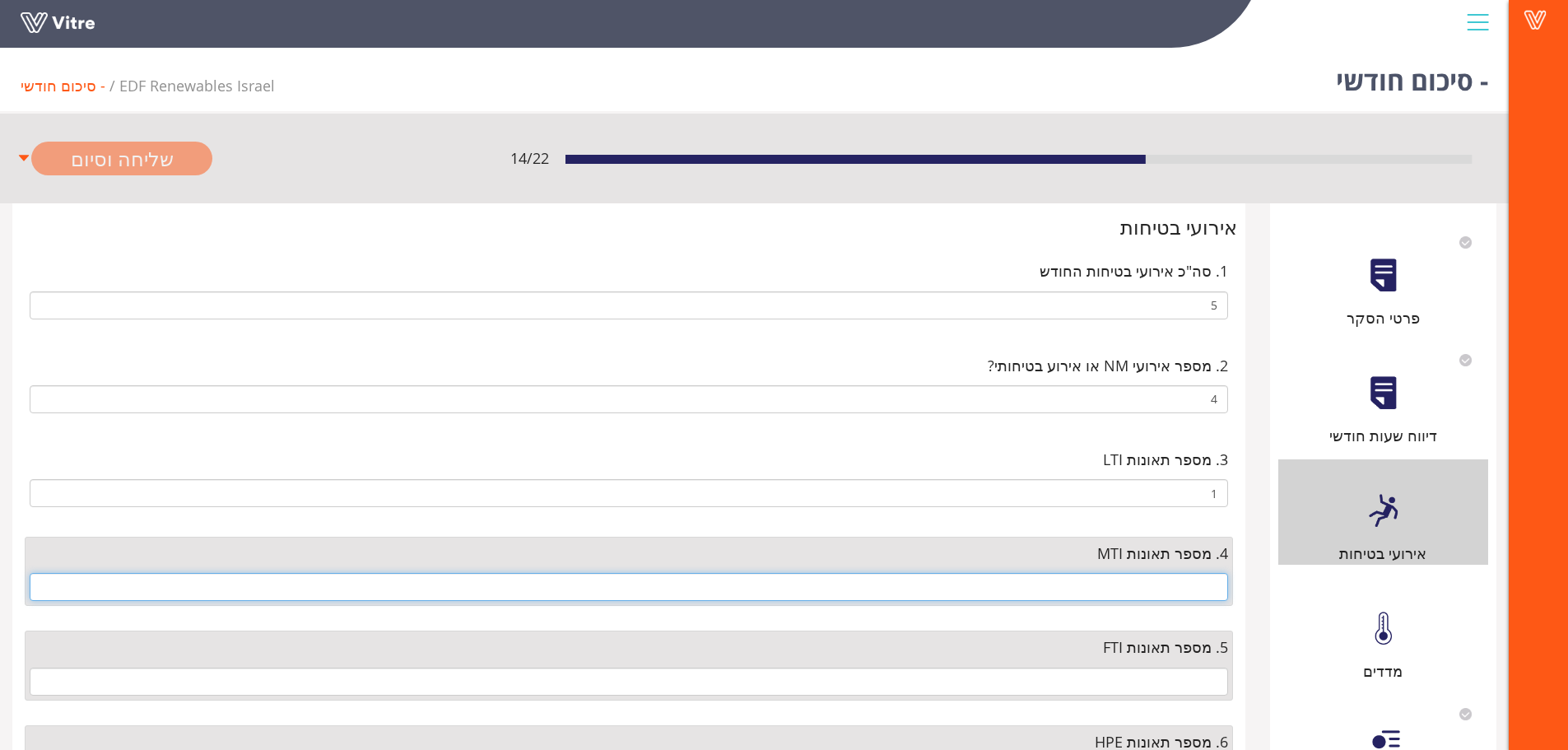
click at [1187, 589] on input "text" at bounding box center [628, 586] width 1198 height 28
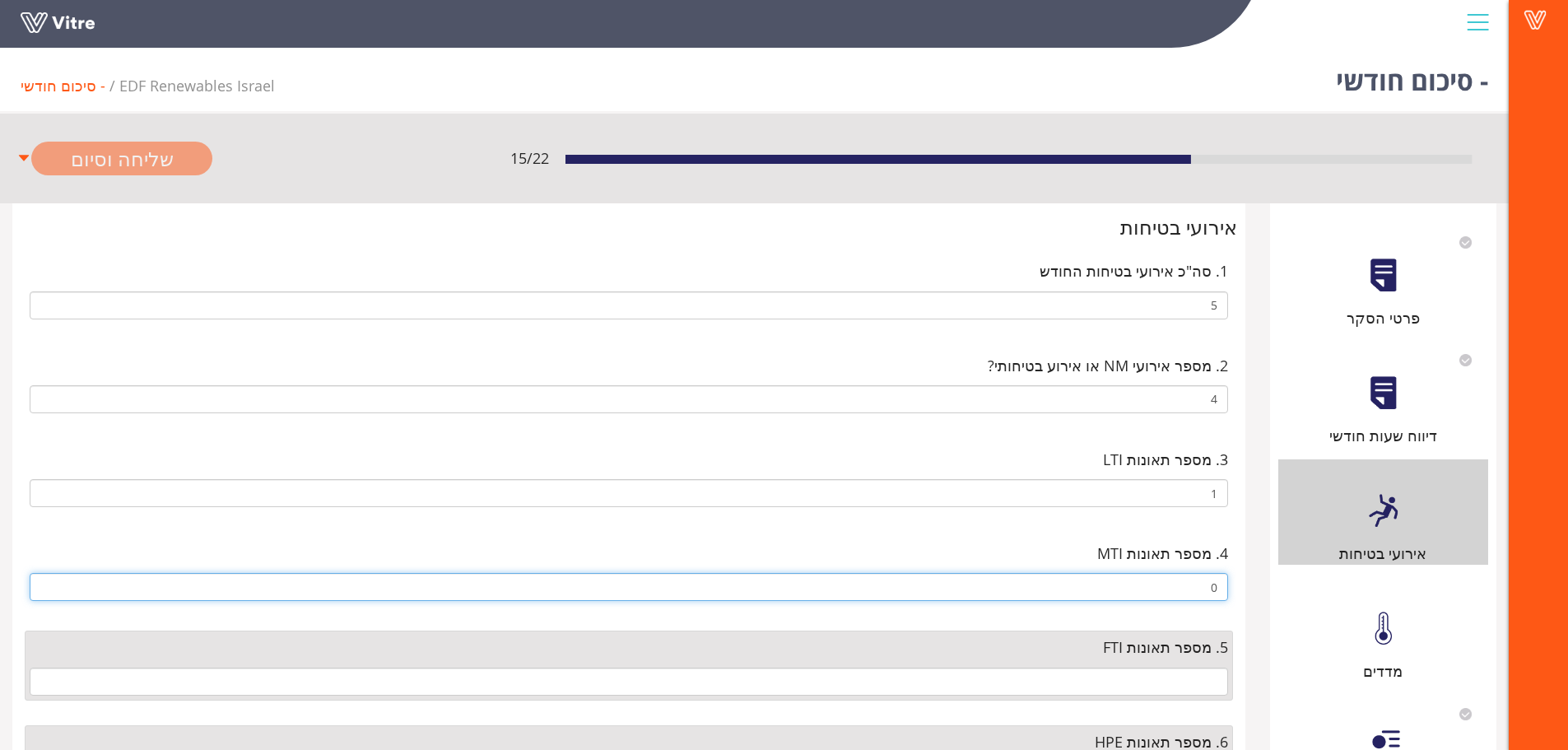
type input "0"
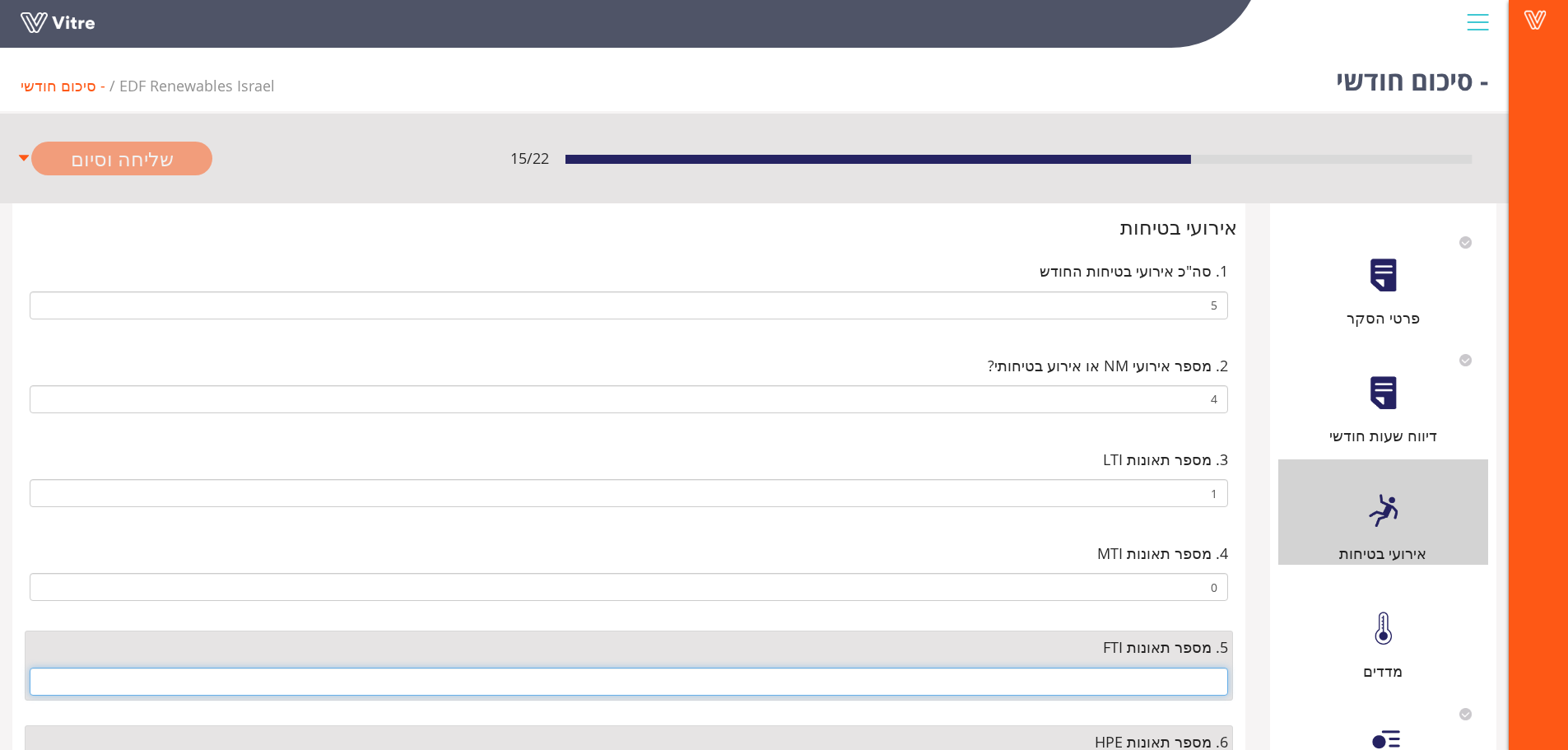
click at [1186, 678] on input "text" at bounding box center [628, 682] width 1198 height 28
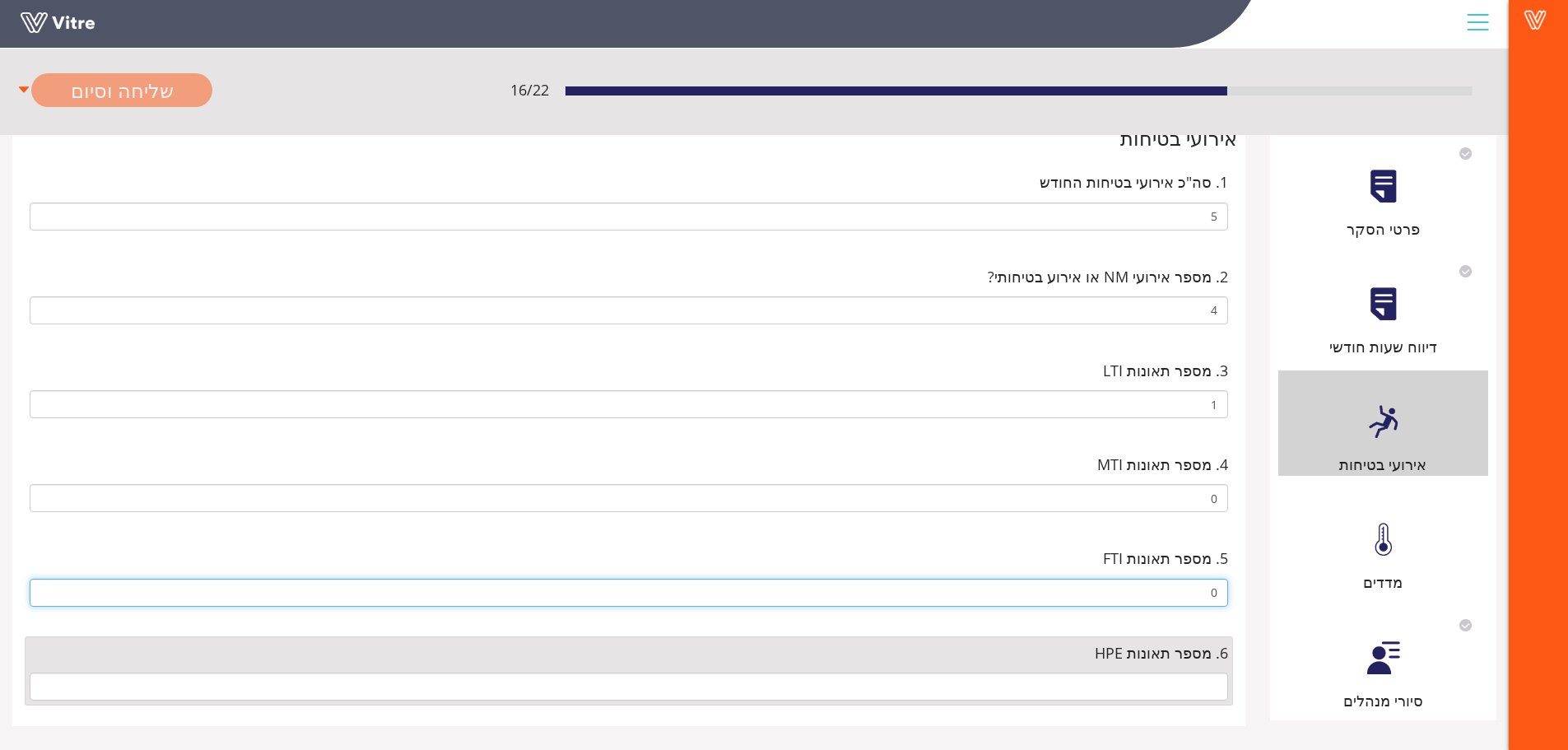
scroll to position [106, 0]
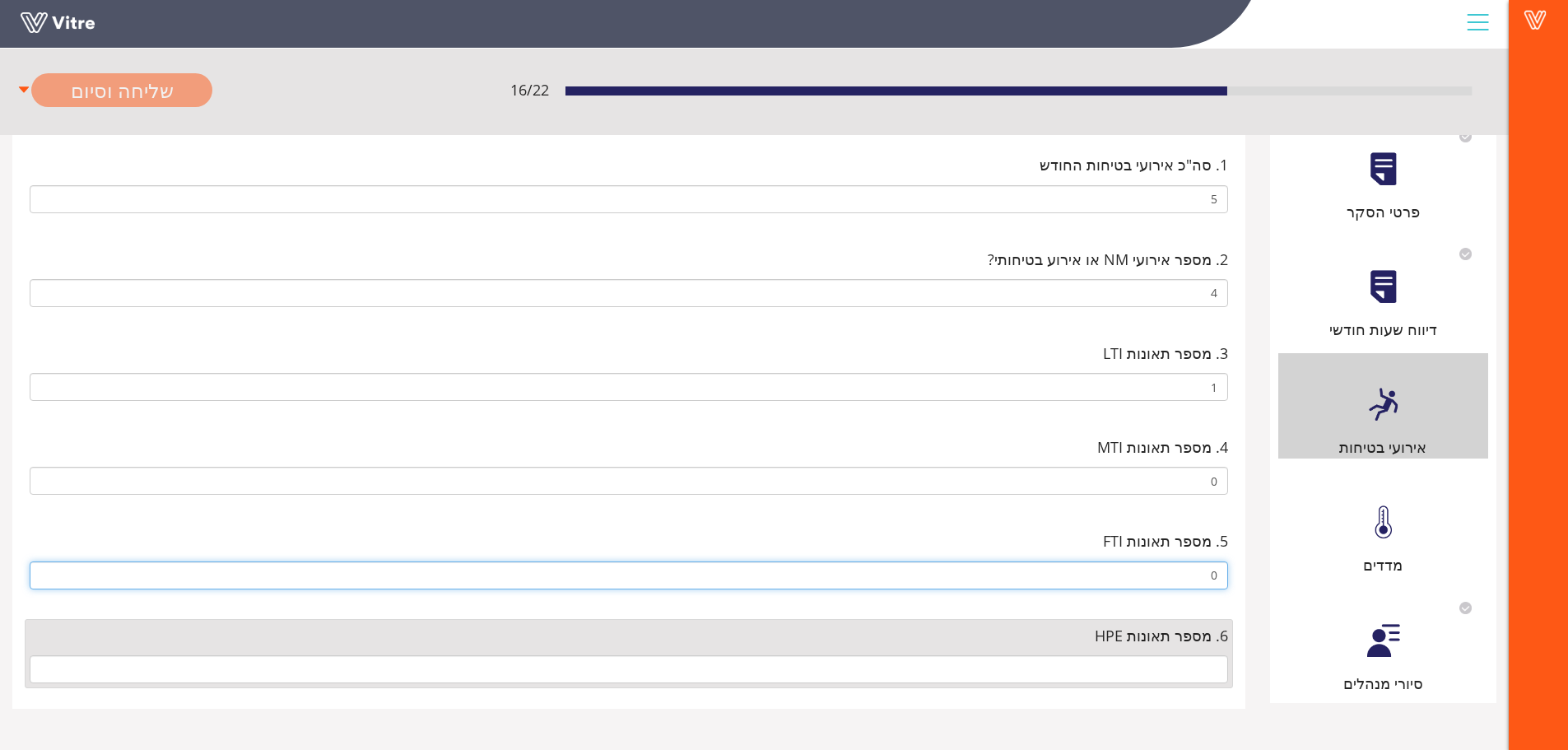
type input "0"
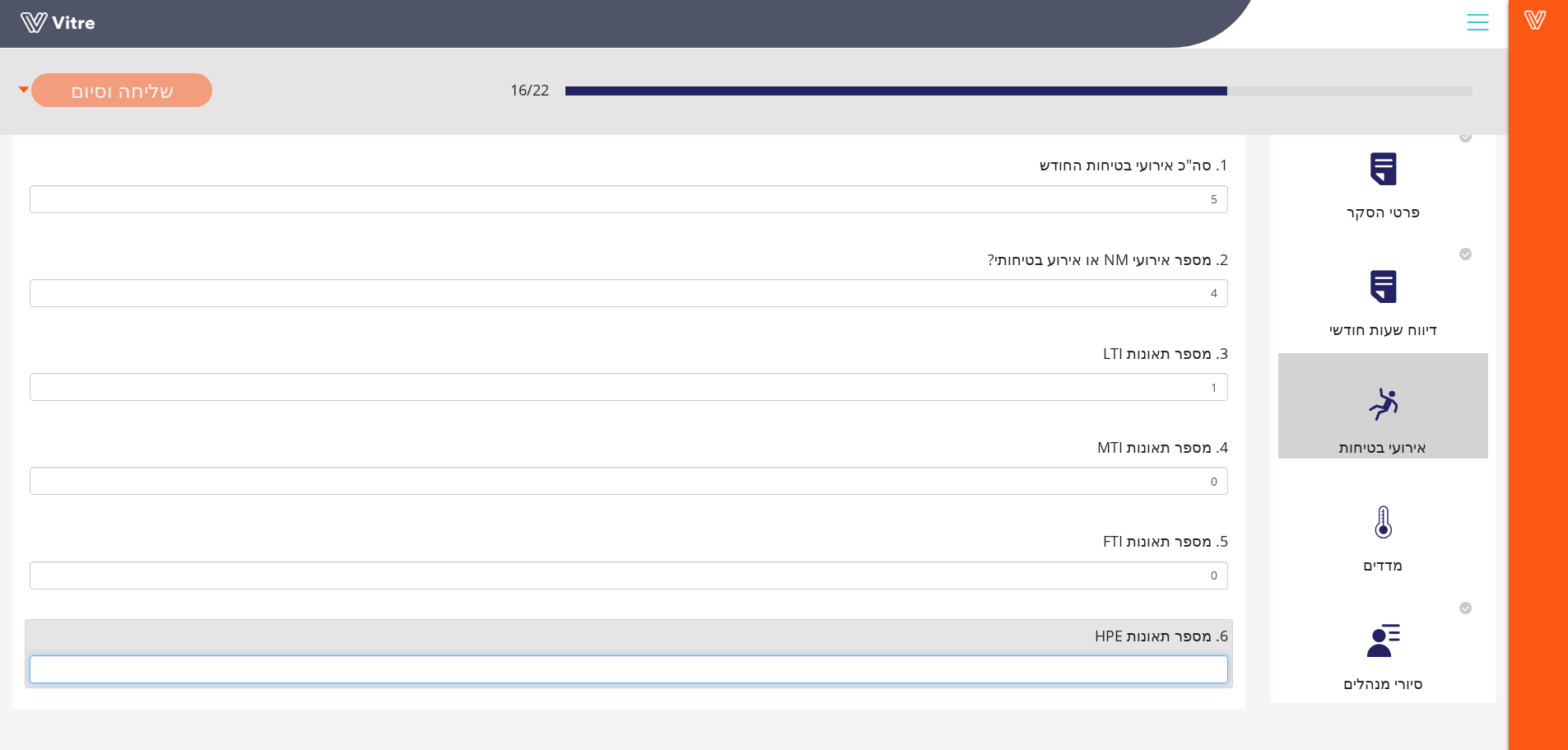
click at [1190, 668] on input "text" at bounding box center [628, 669] width 1198 height 28
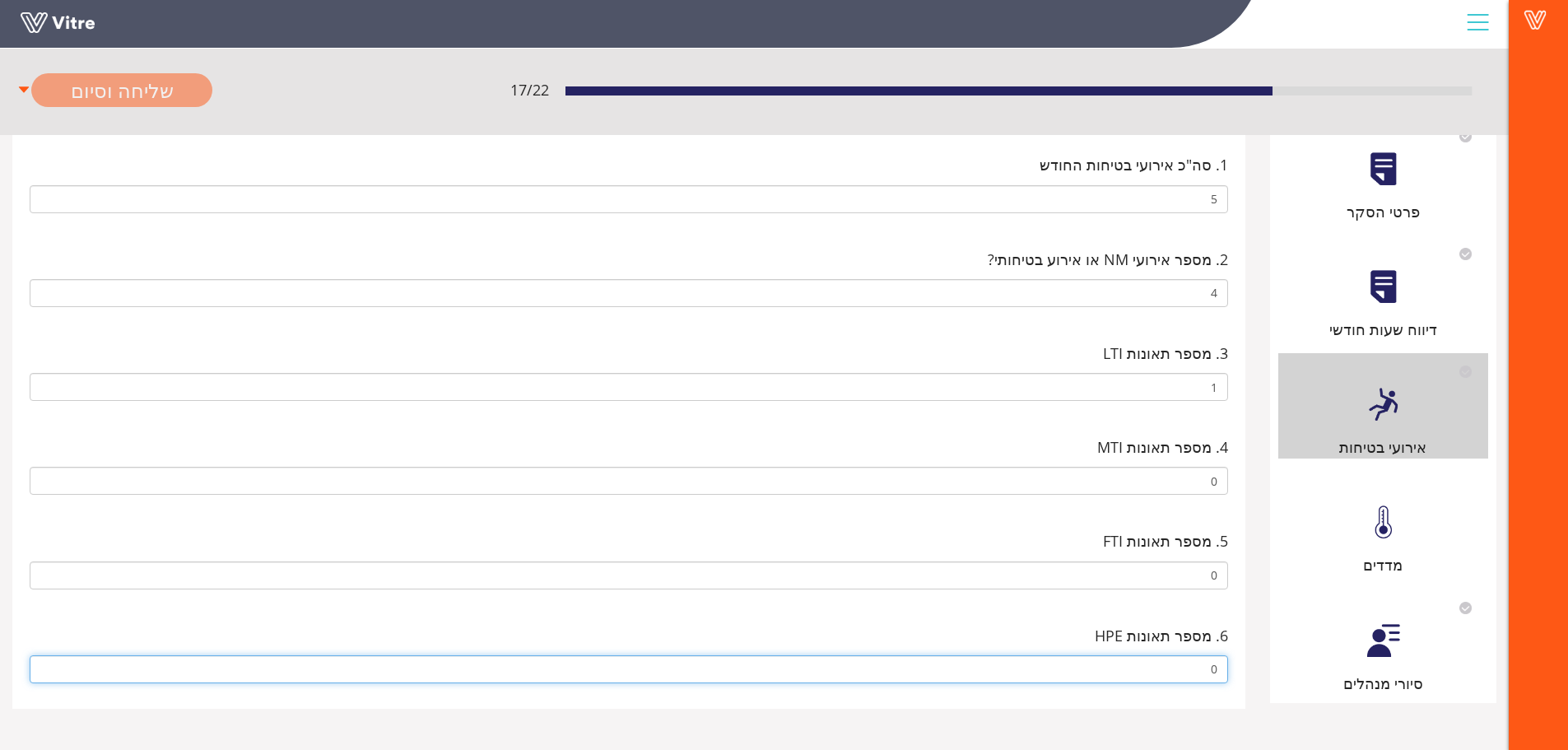
type input "0"
click at [1381, 514] on div at bounding box center [1383, 522] width 37 height 37
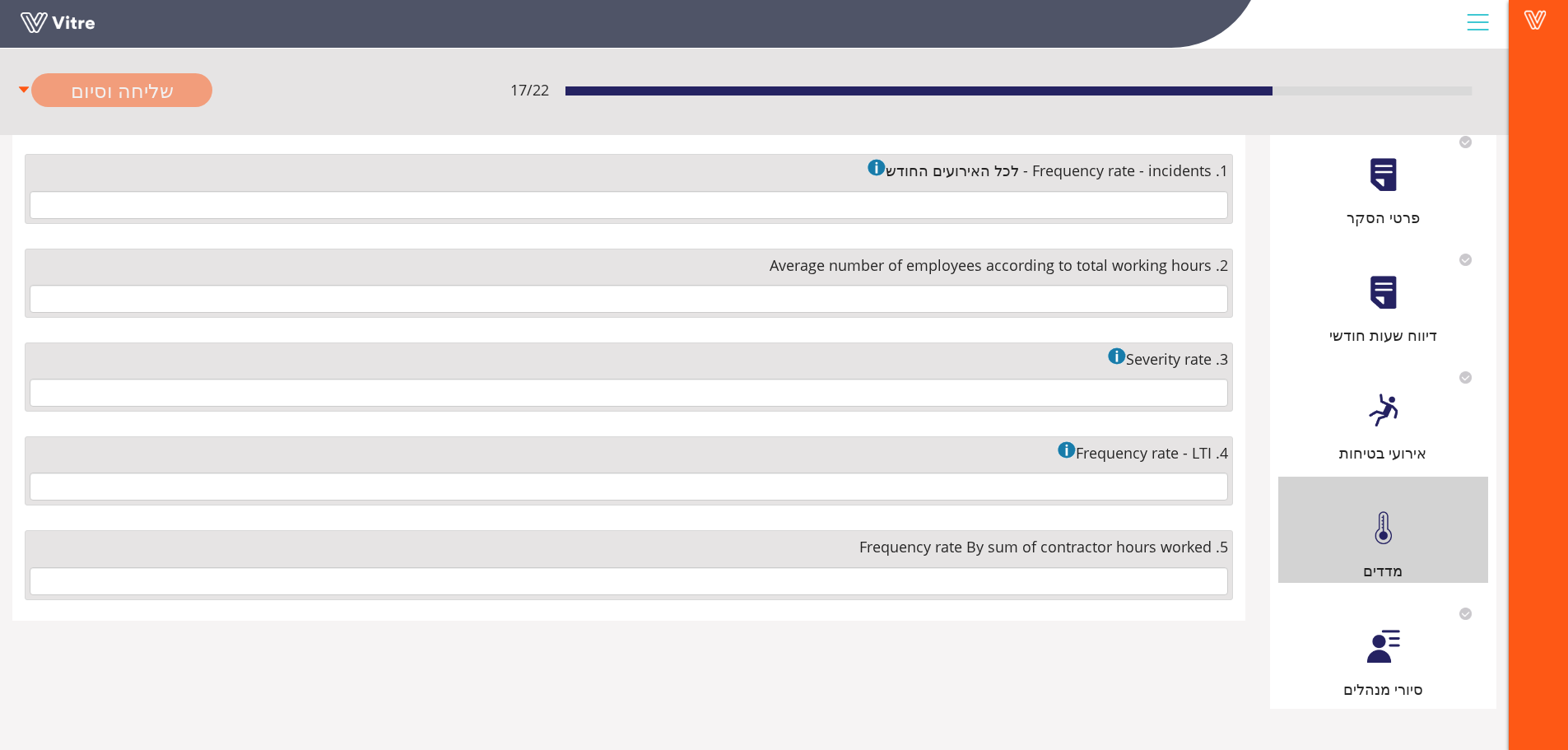
scroll to position [0, 0]
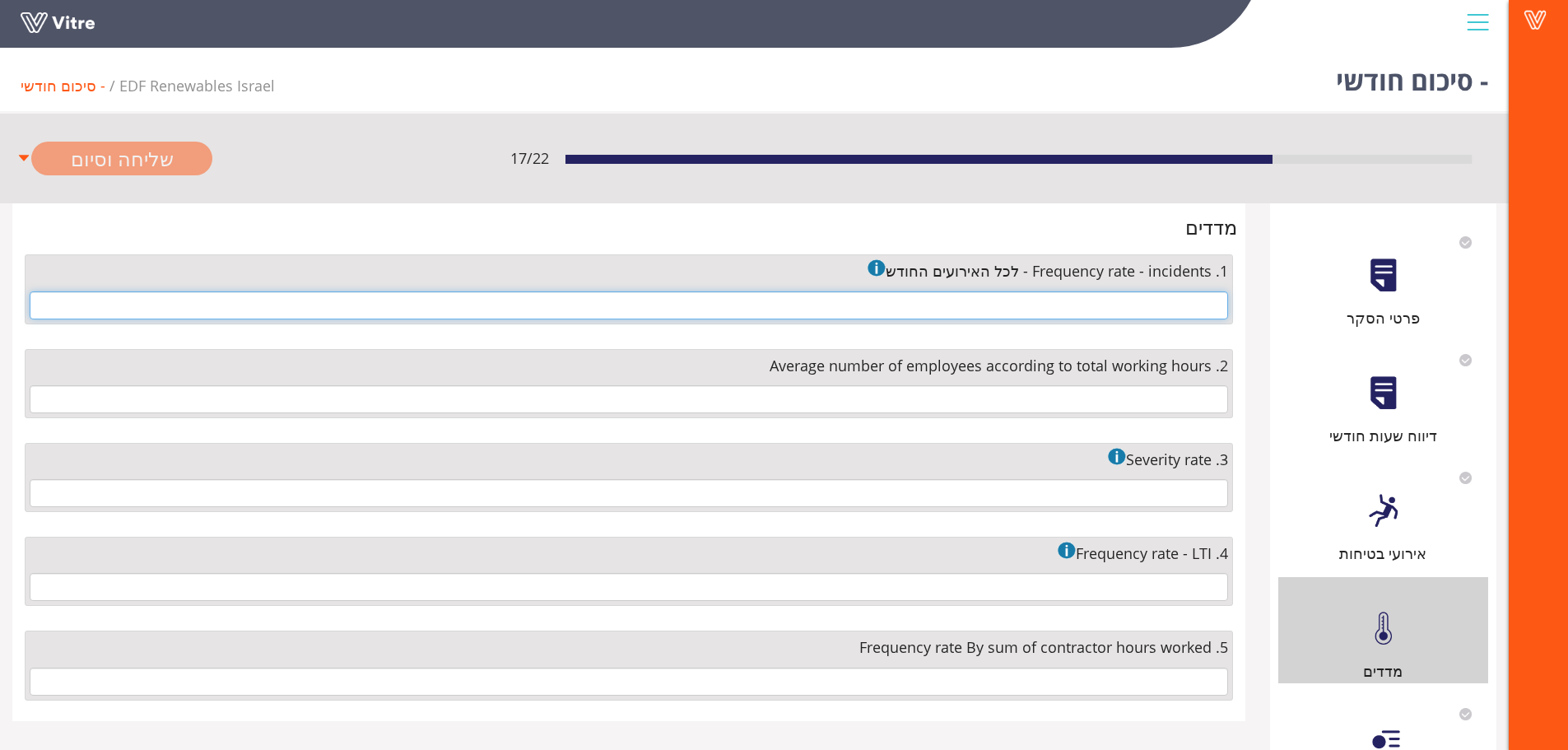
click at [1143, 304] on input "text" at bounding box center [628, 306] width 1198 height 28
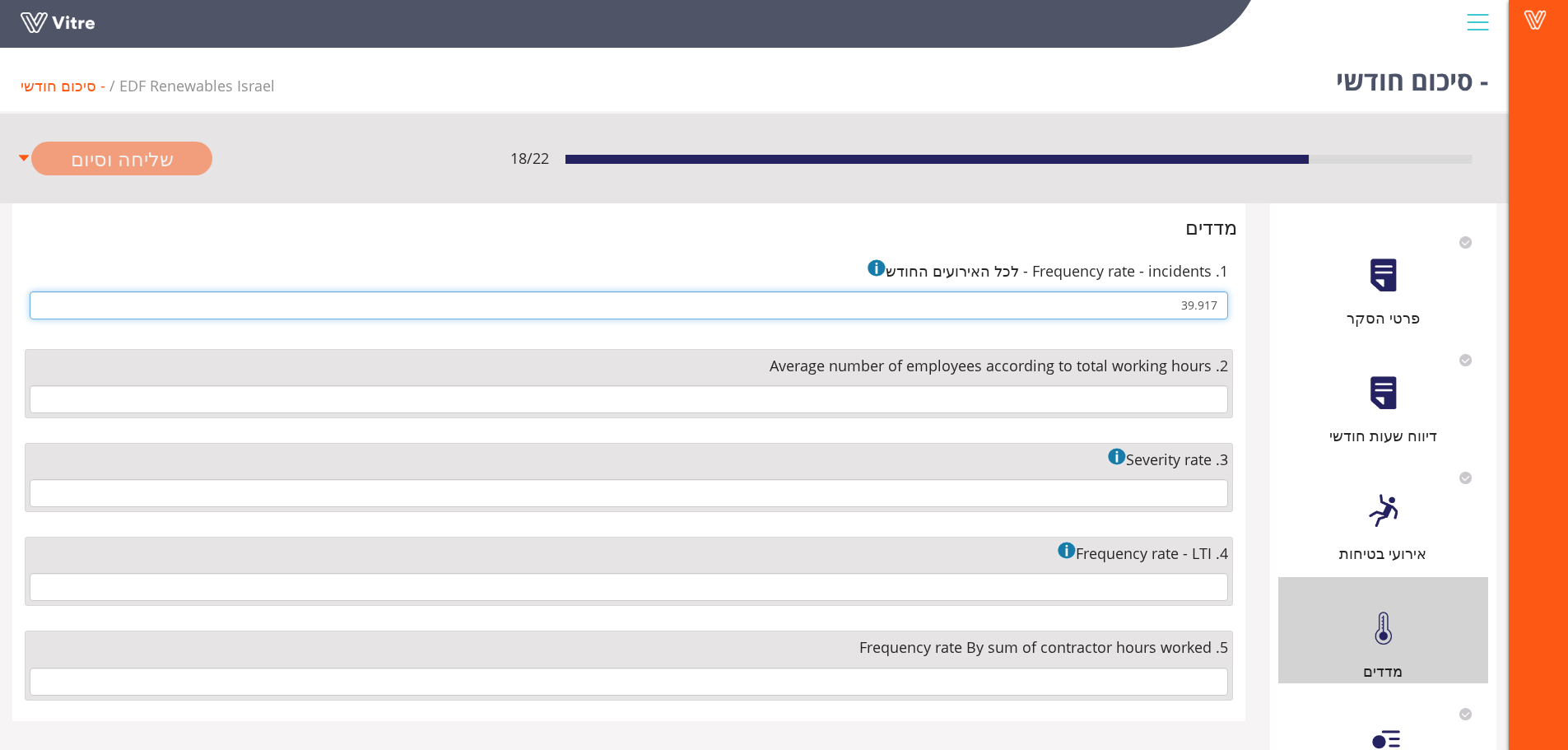
type input "39.917"
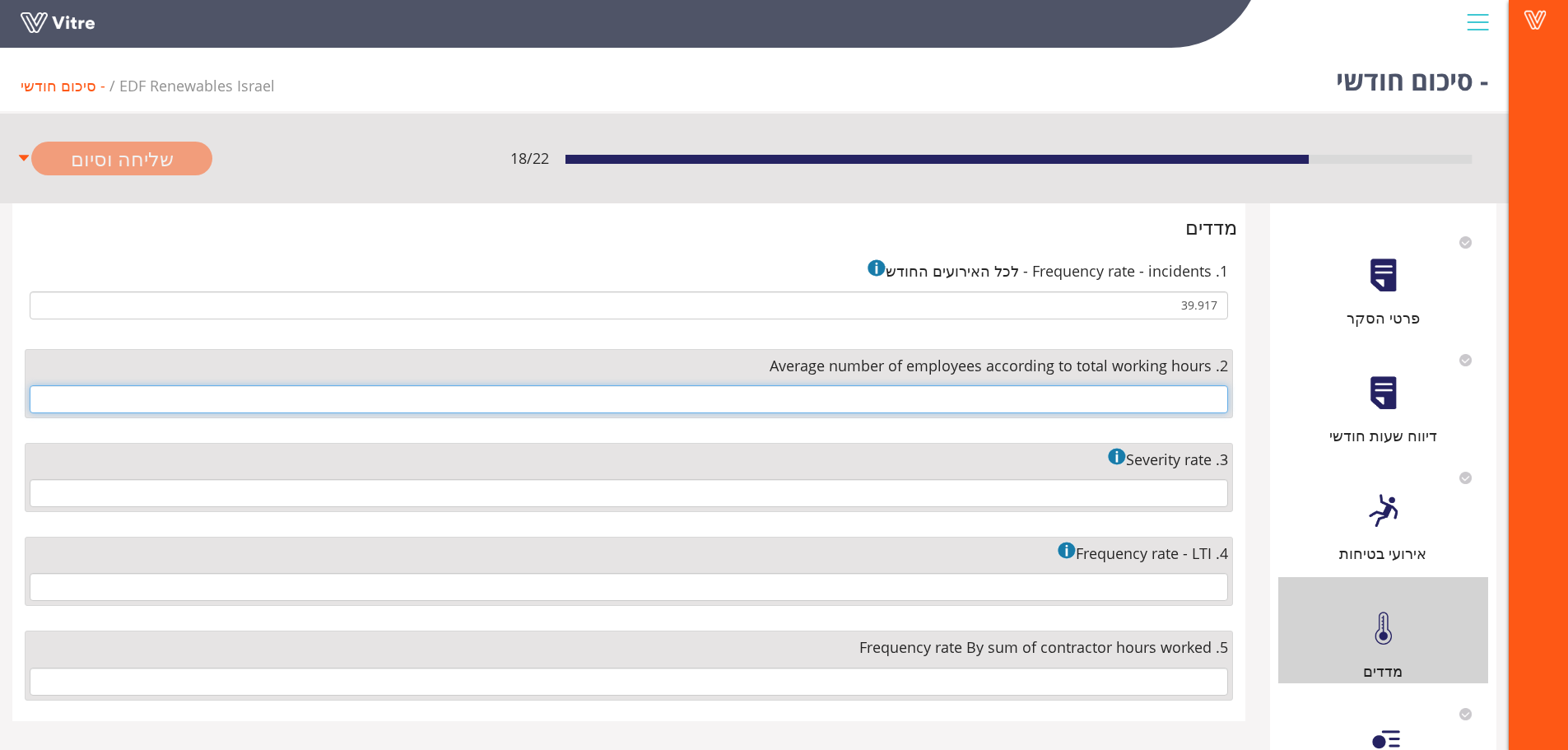
click at [1174, 394] on input "text" at bounding box center [628, 399] width 1198 height 28
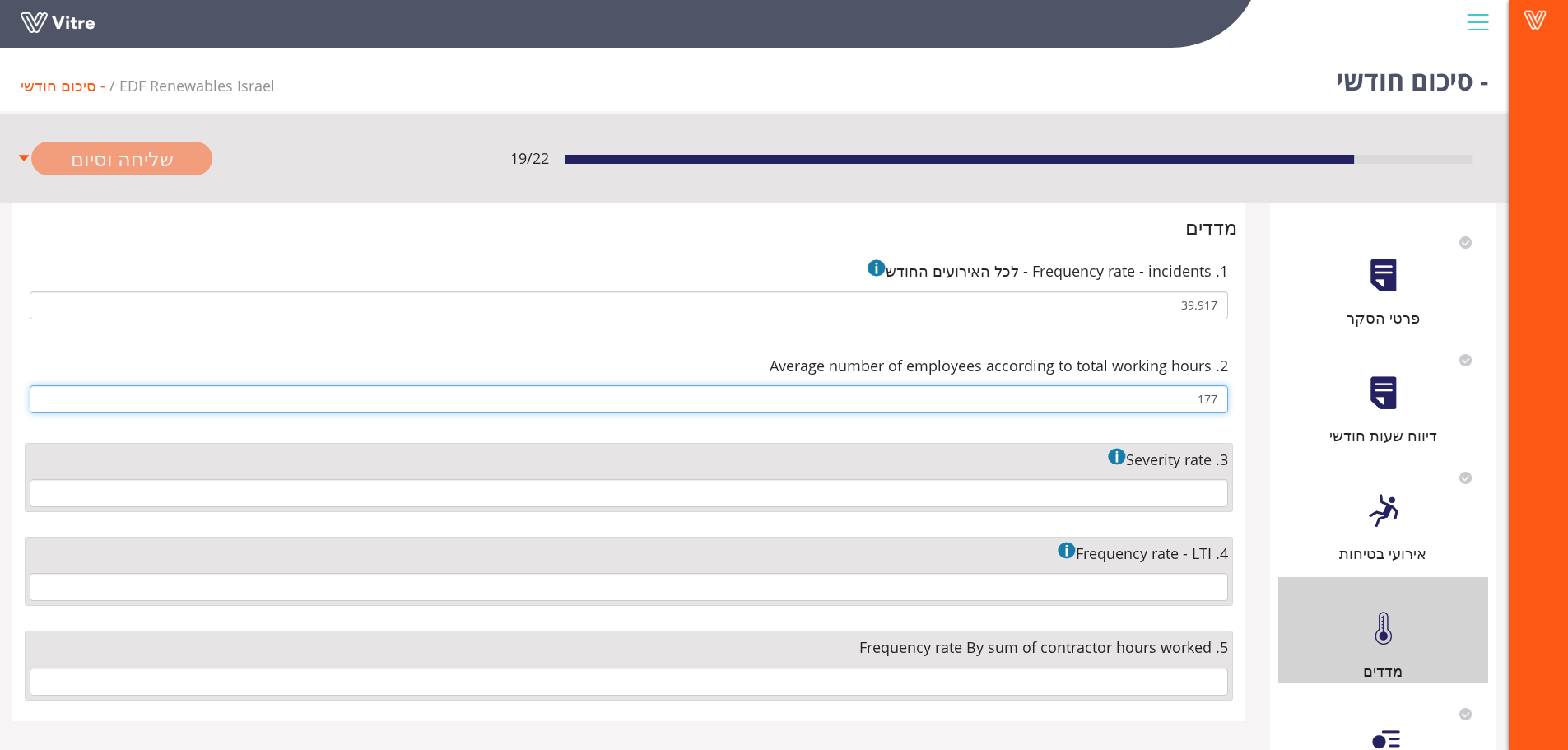
type input "177"
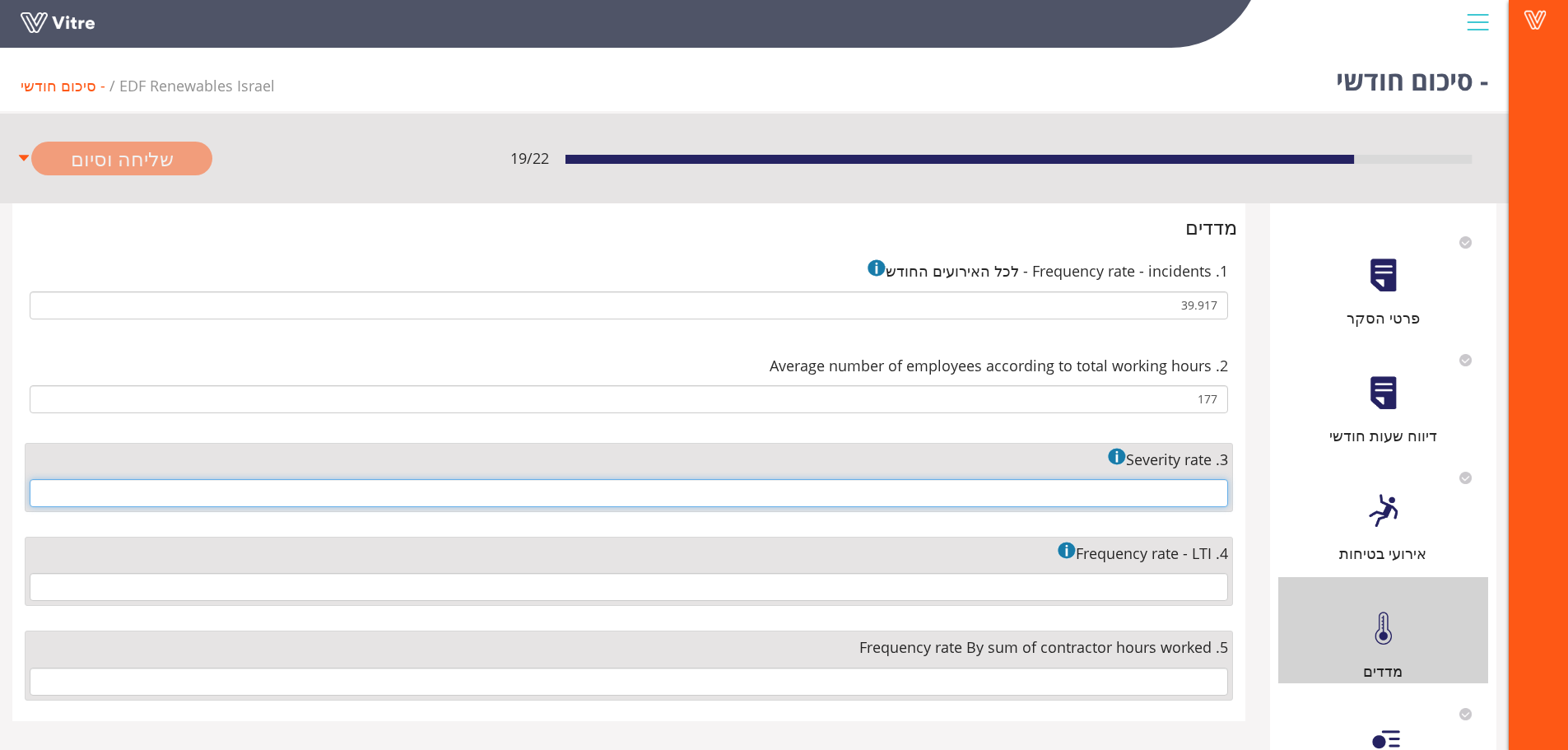
click at [1169, 500] on input "text" at bounding box center [628, 493] width 1198 height 28
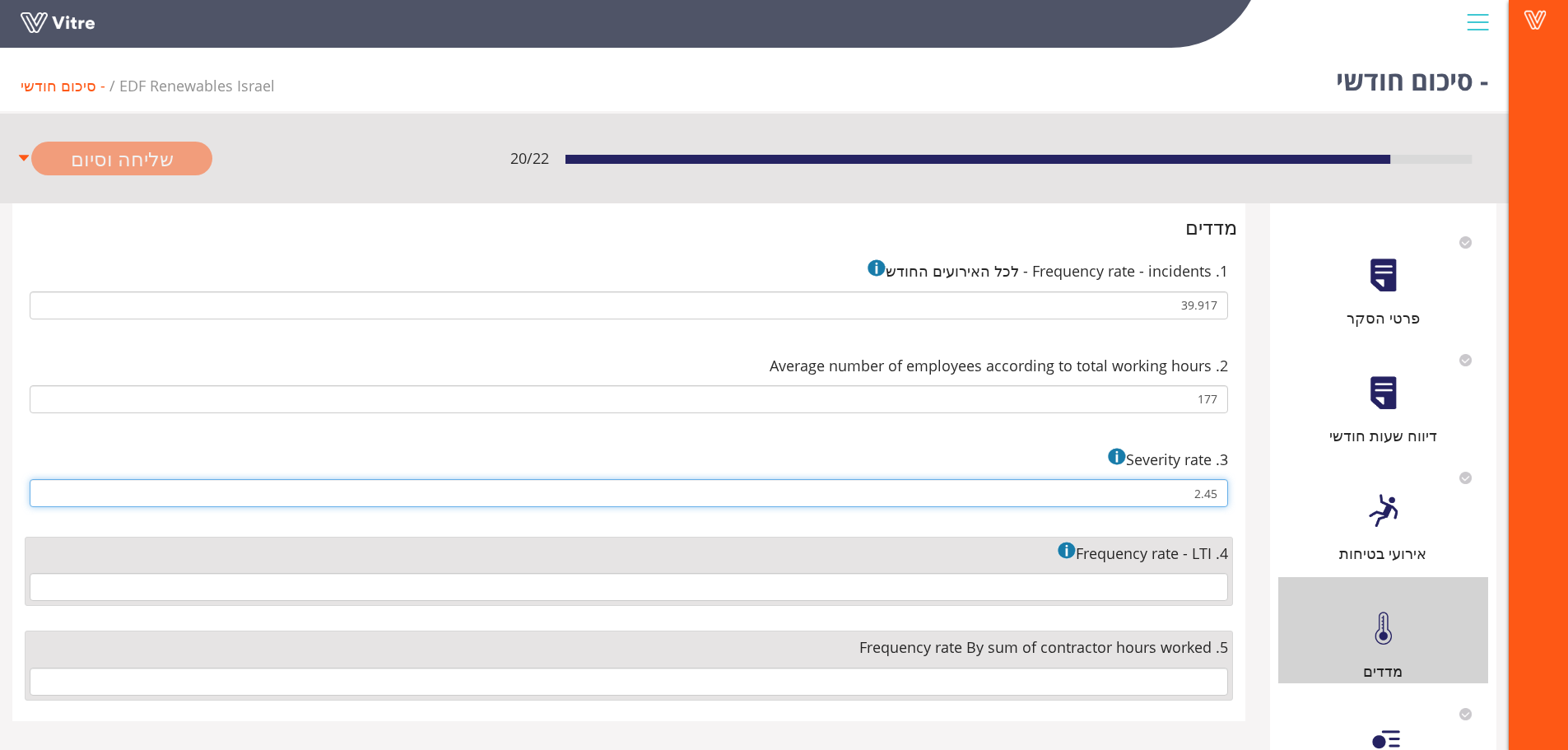
type input "2.45"
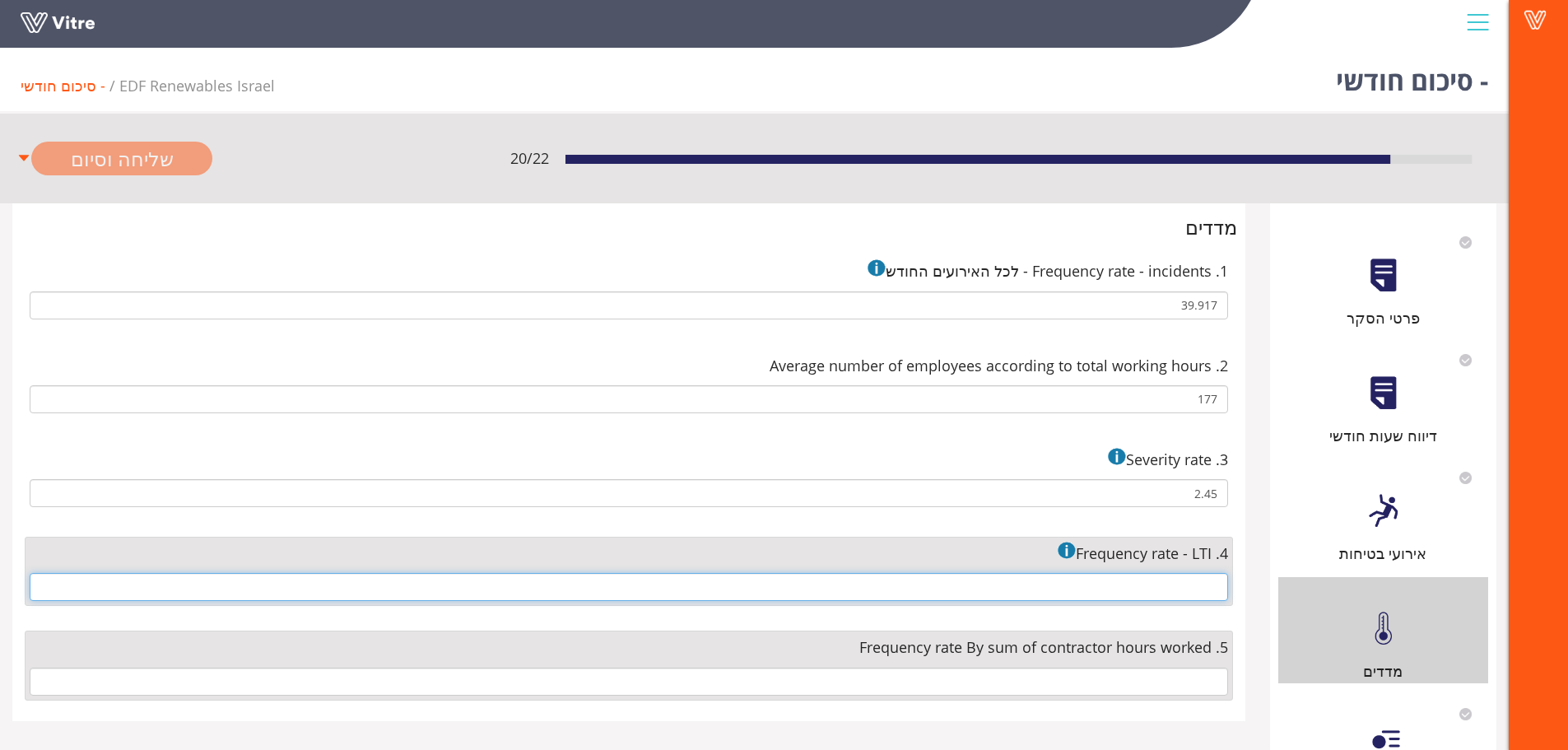
click at [1155, 587] on input "text" at bounding box center [628, 586] width 1198 height 28
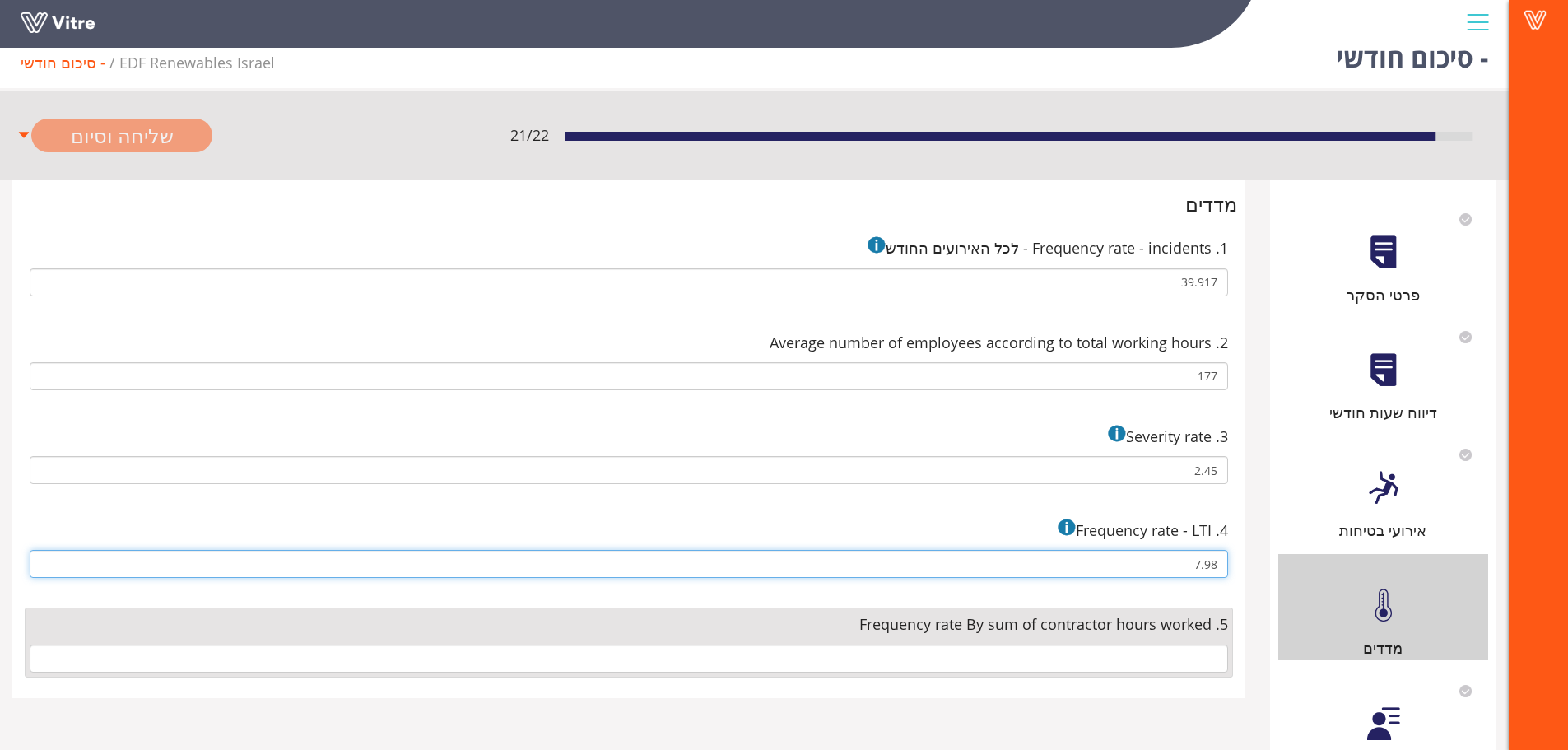
scroll to position [101, 0]
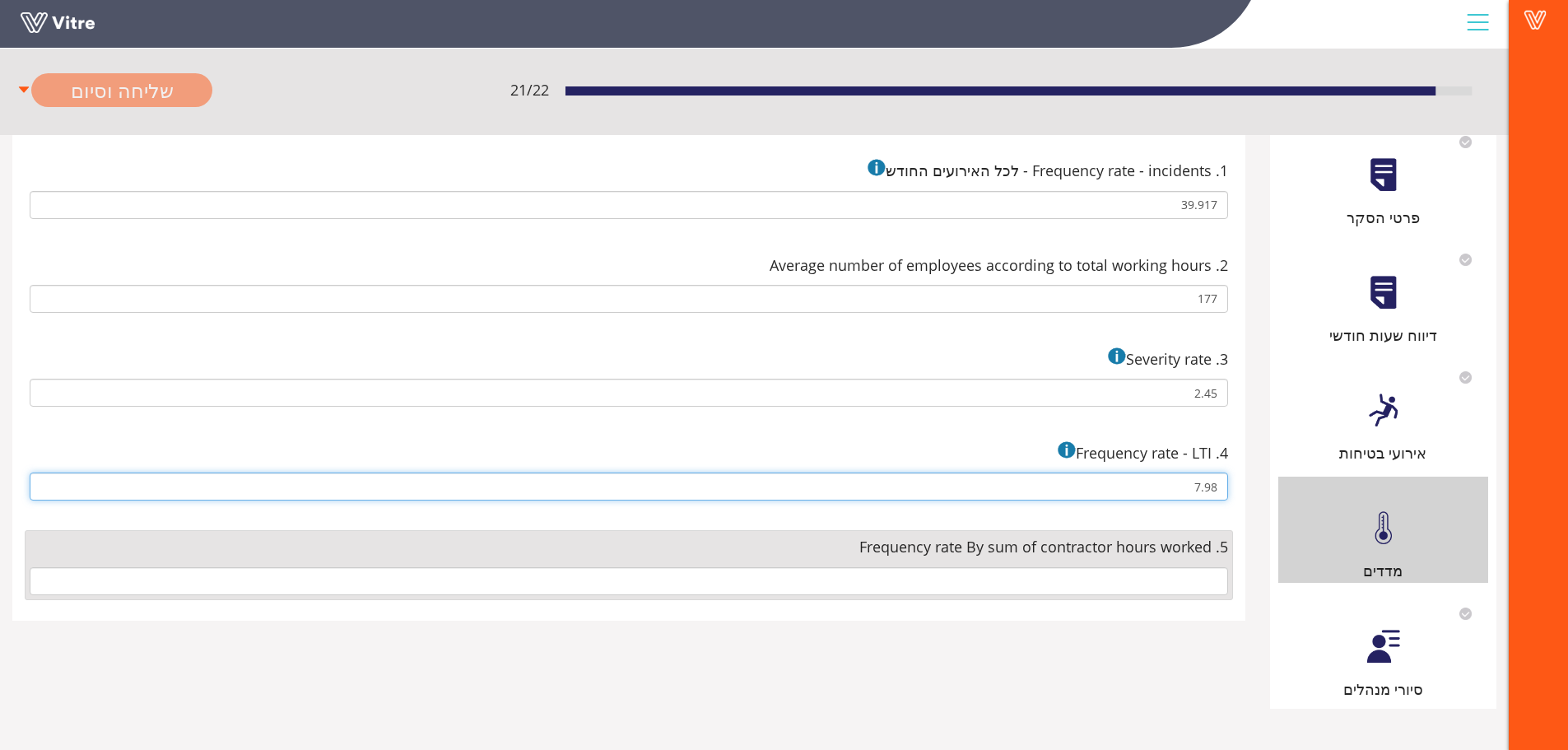
type input "7.98"
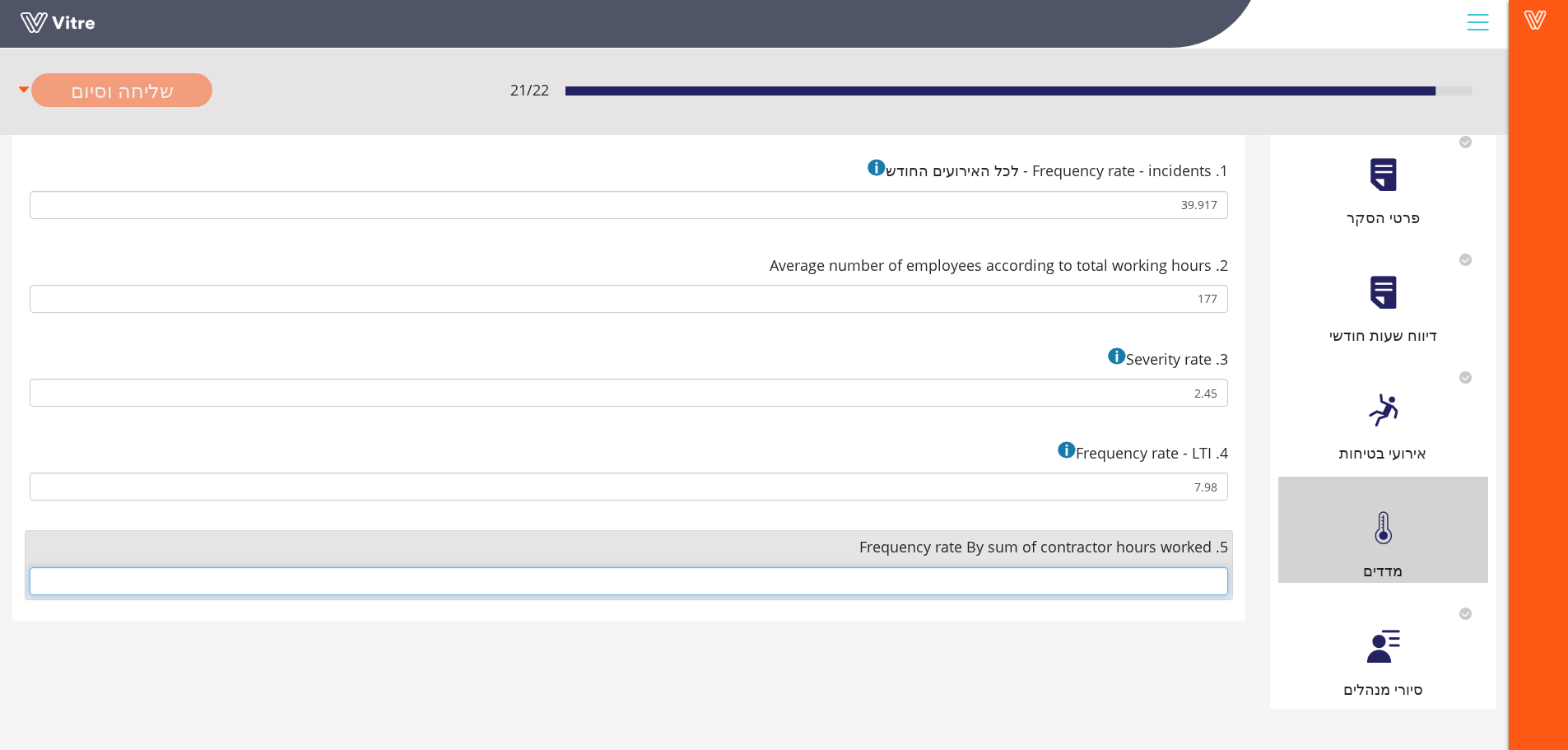
click at [1177, 589] on input "text" at bounding box center [628, 581] width 1198 height 28
click at [1143, 580] on input "text" at bounding box center [628, 581] width 1198 height 28
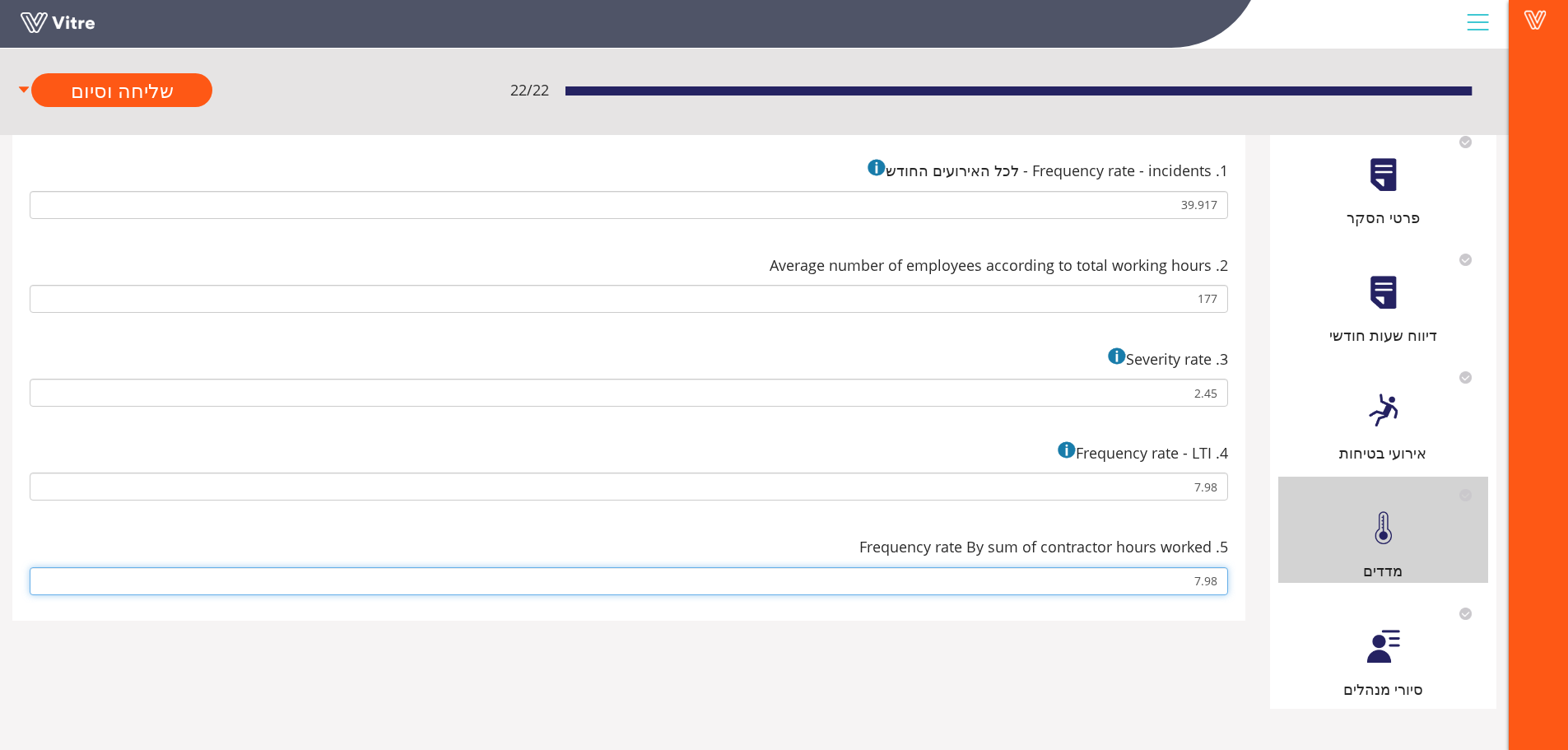
type input "7.98"
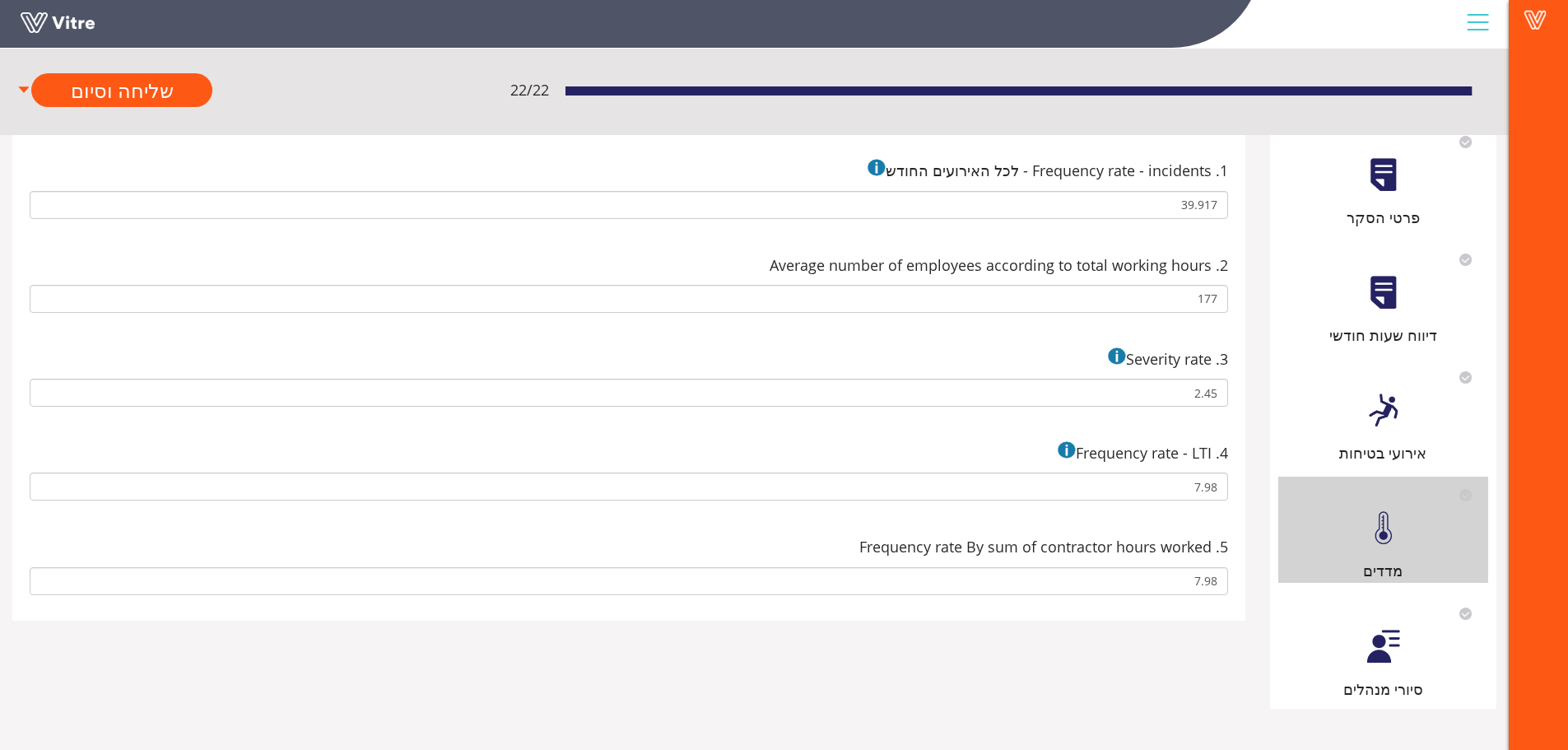
click at [1366, 649] on div at bounding box center [1383, 647] width 37 height 37
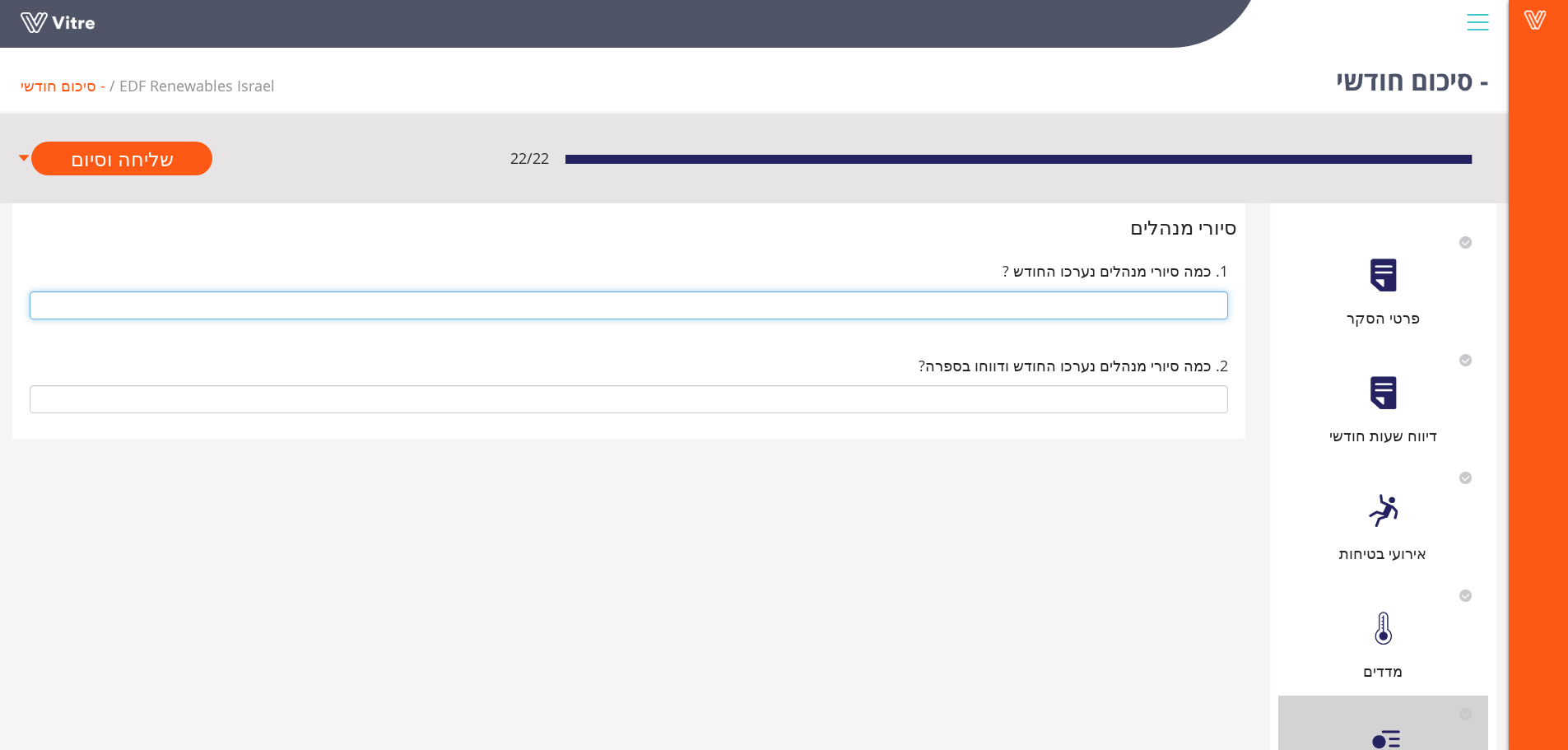
click at [1183, 307] on input "text" at bounding box center [628, 306] width 1198 height 28
type input "1"
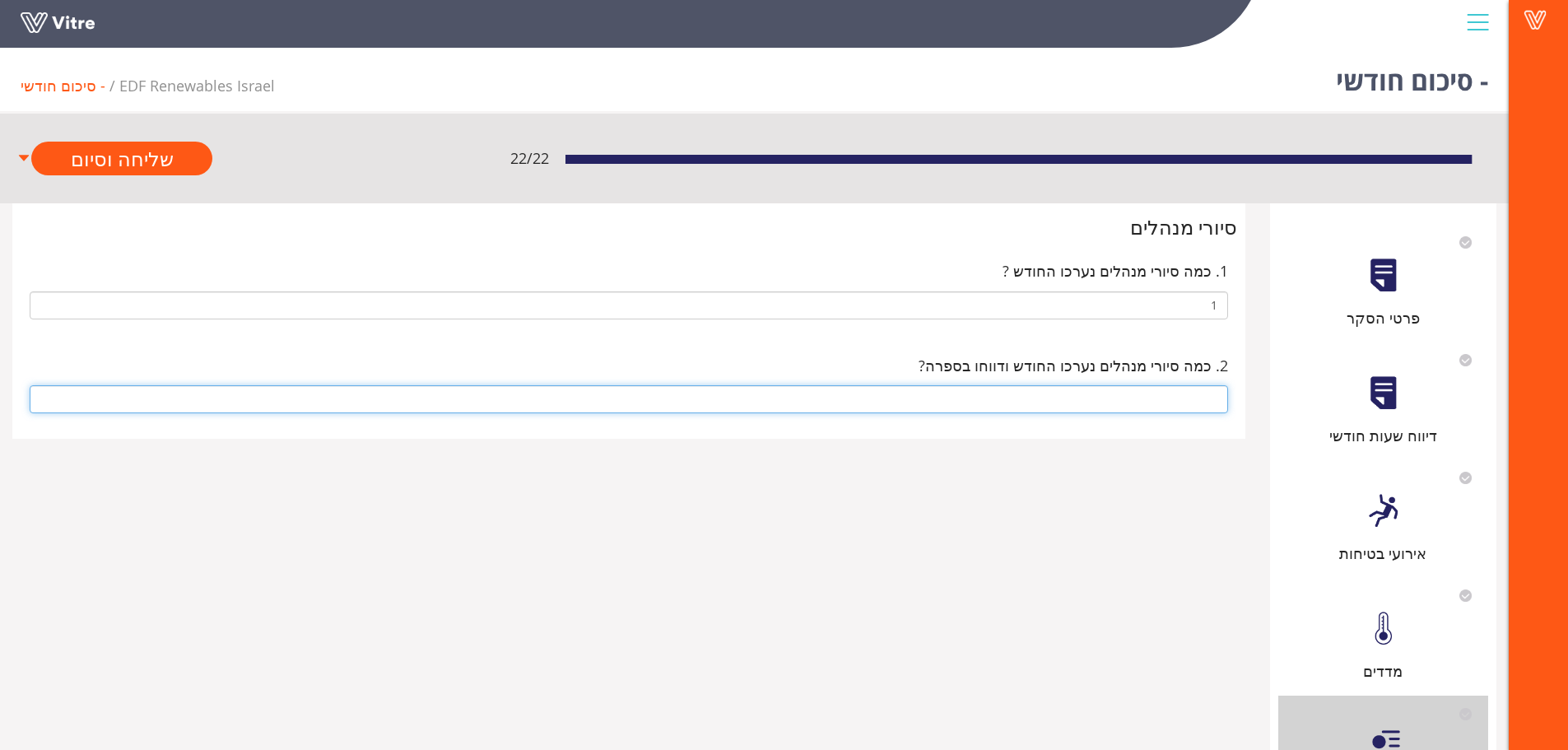
click at [1186, 398] on input "text" at bounding box center [628, 399] width 1198 height 28
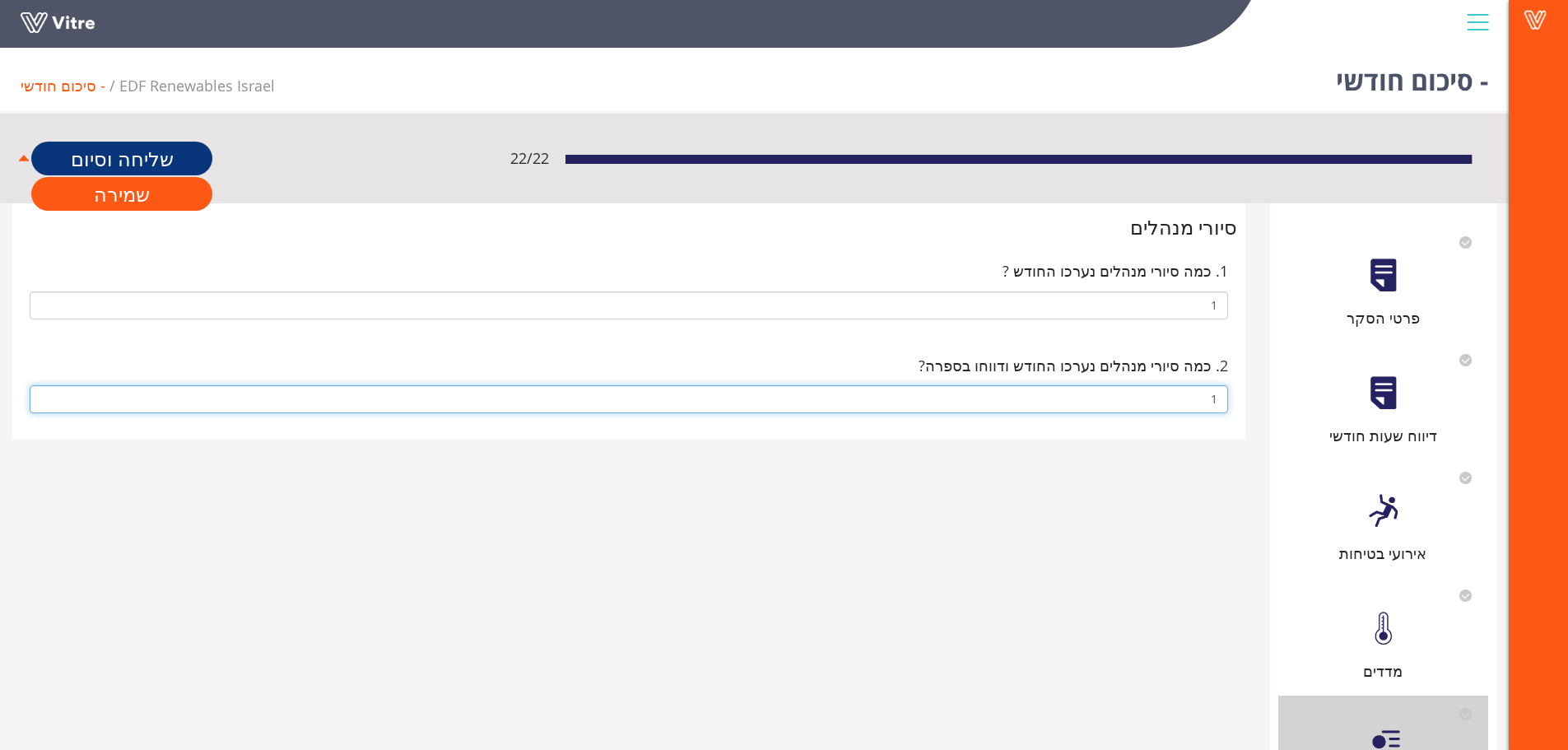
type input "1"
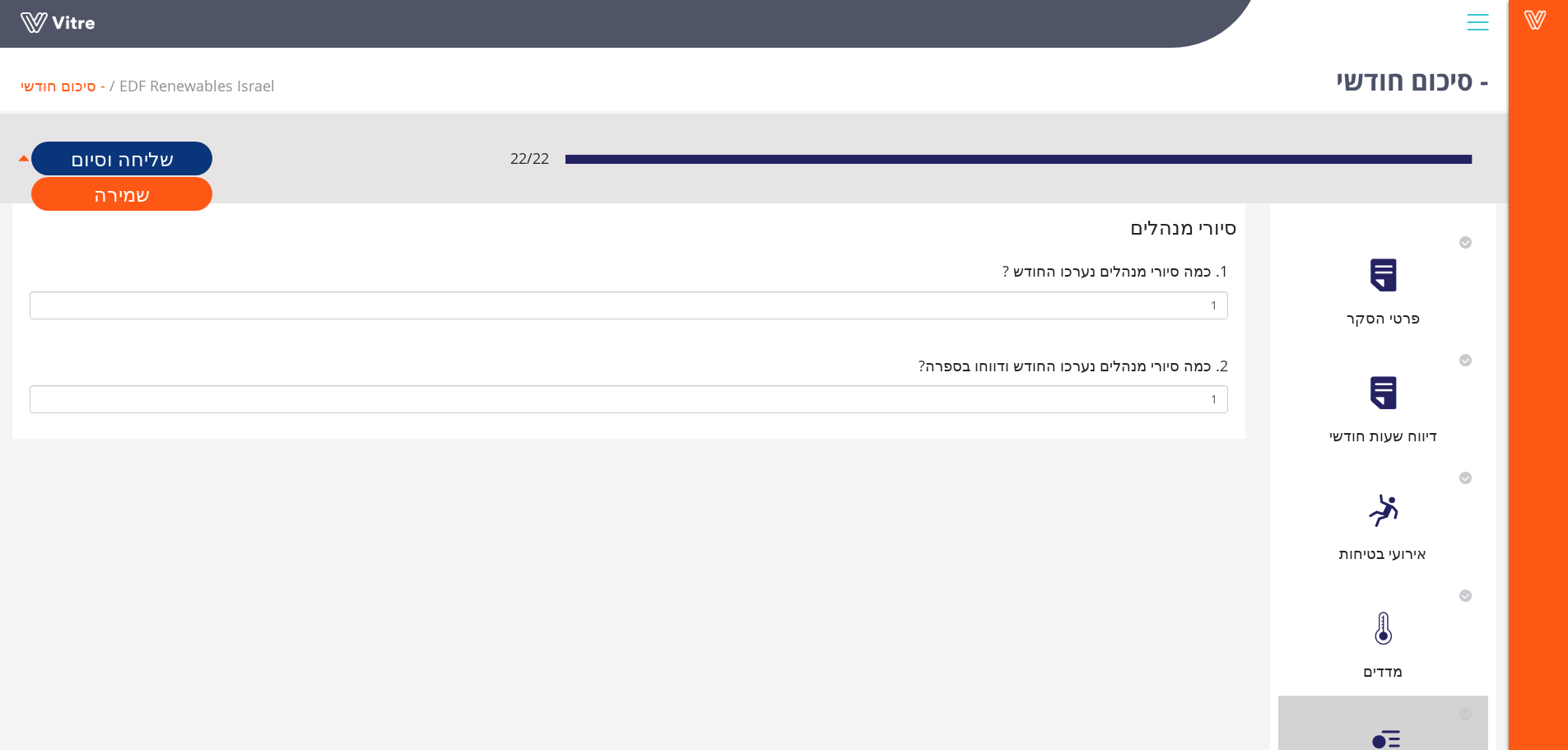
click at [127, 165] on link "שליחה וסיום" at bounding box center [122, 159] width 181 height 34
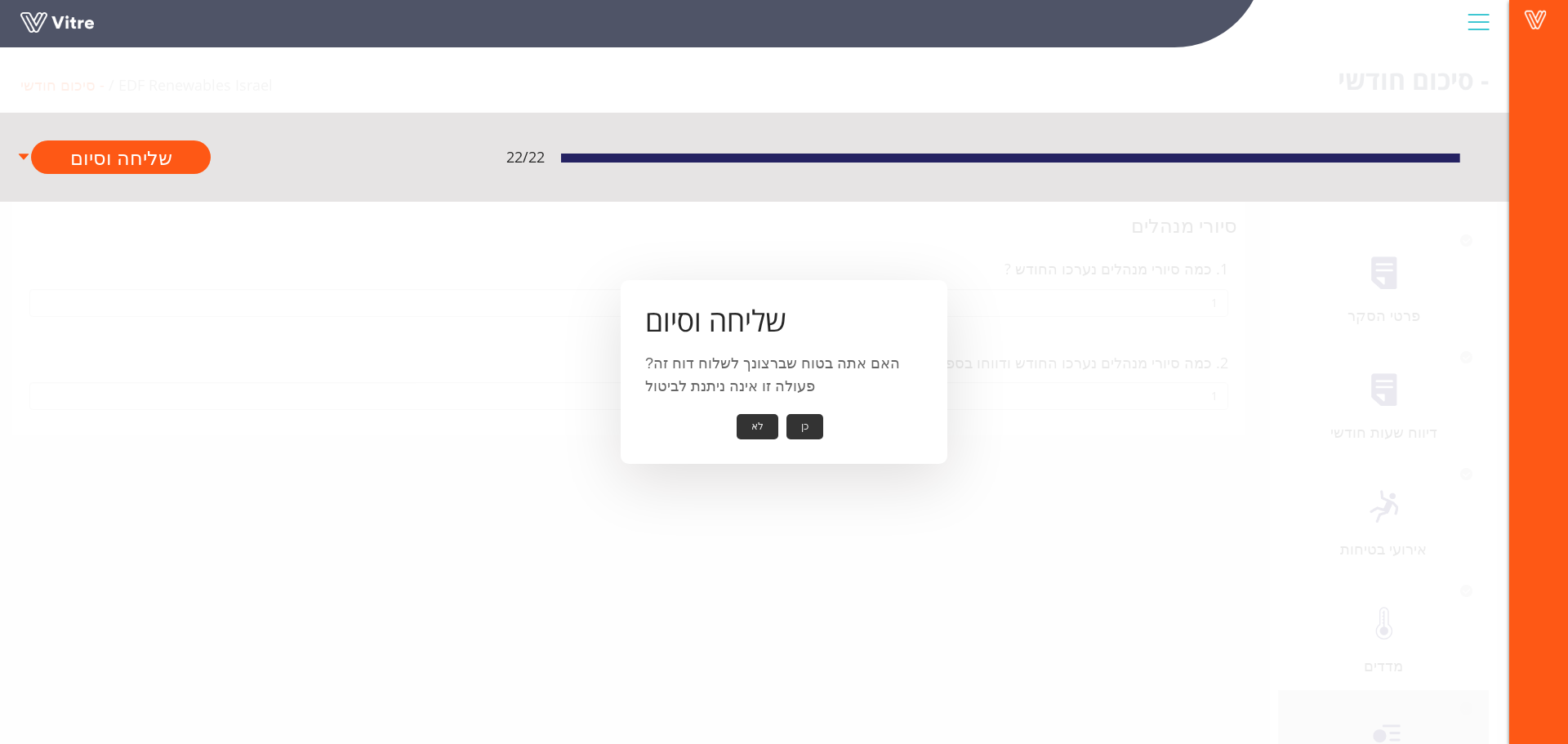
click at [796, 428] on button "כן" at bounding box center [806, 427] width 37 height 25
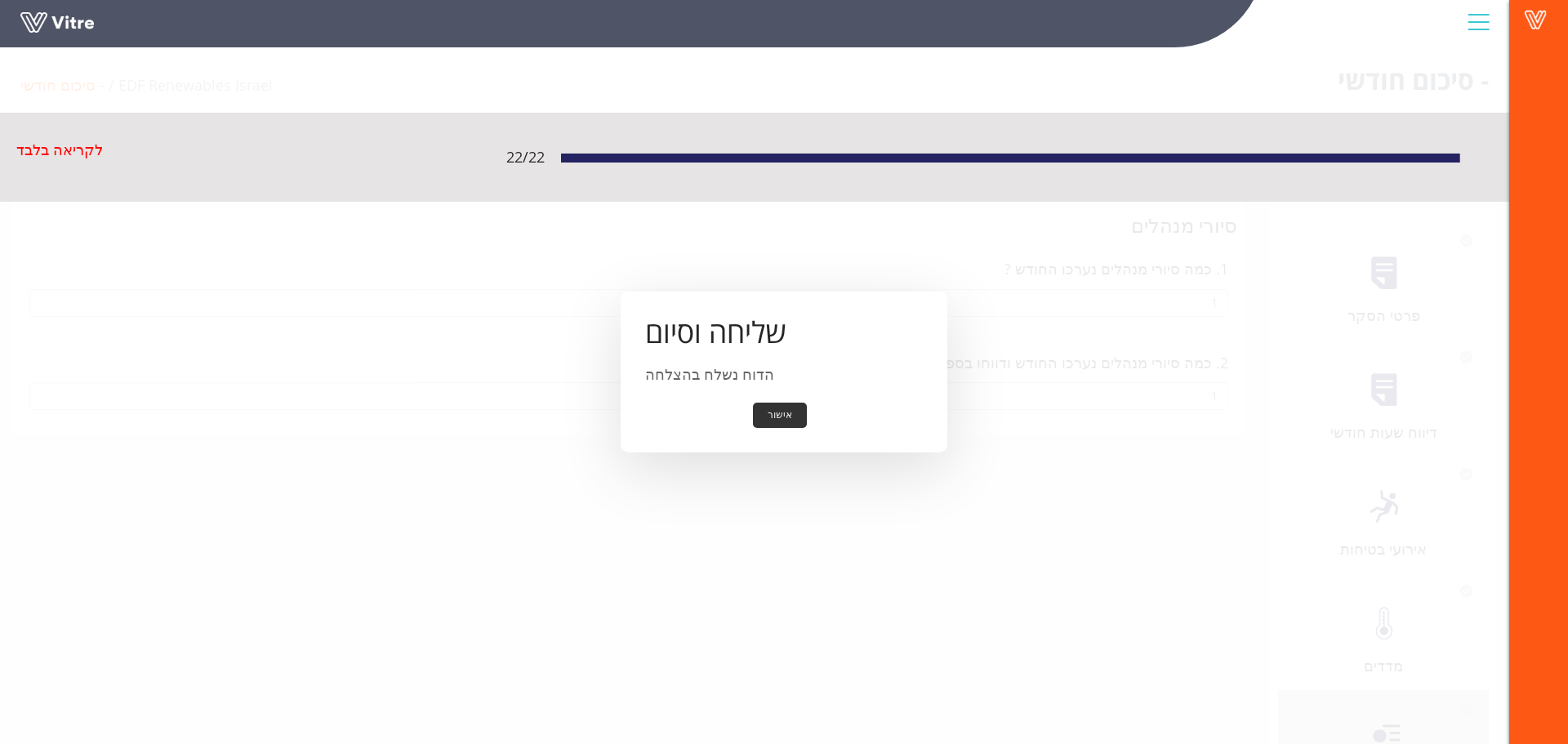
click at [773, 415] on button "אישור" at bounding box center [779, 416] width 54 height 25
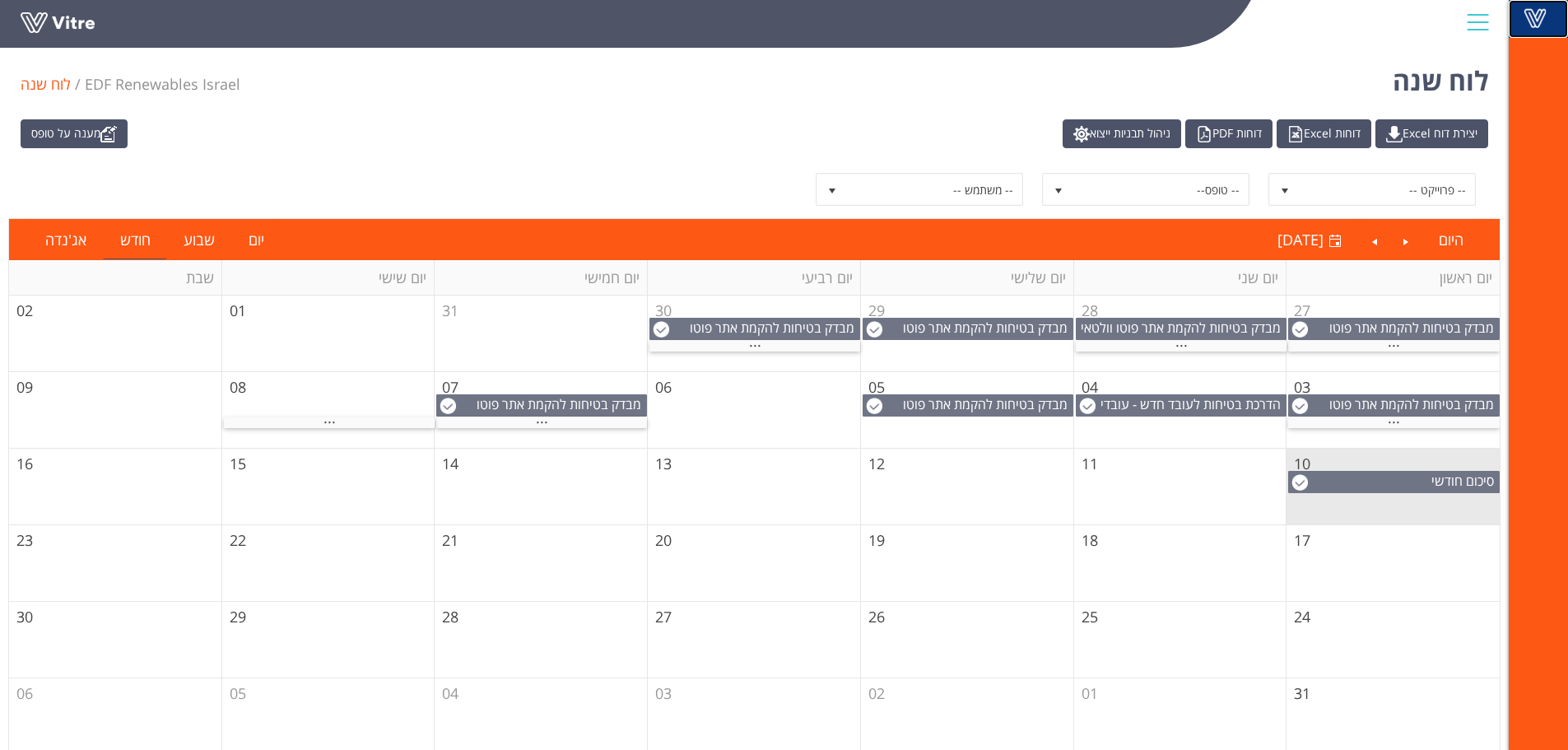
click at [1537, 24] on span at bounding box center [1535, 18] width 41 height 20
